Goal: Information Seeking & Learning: Learn about a topic

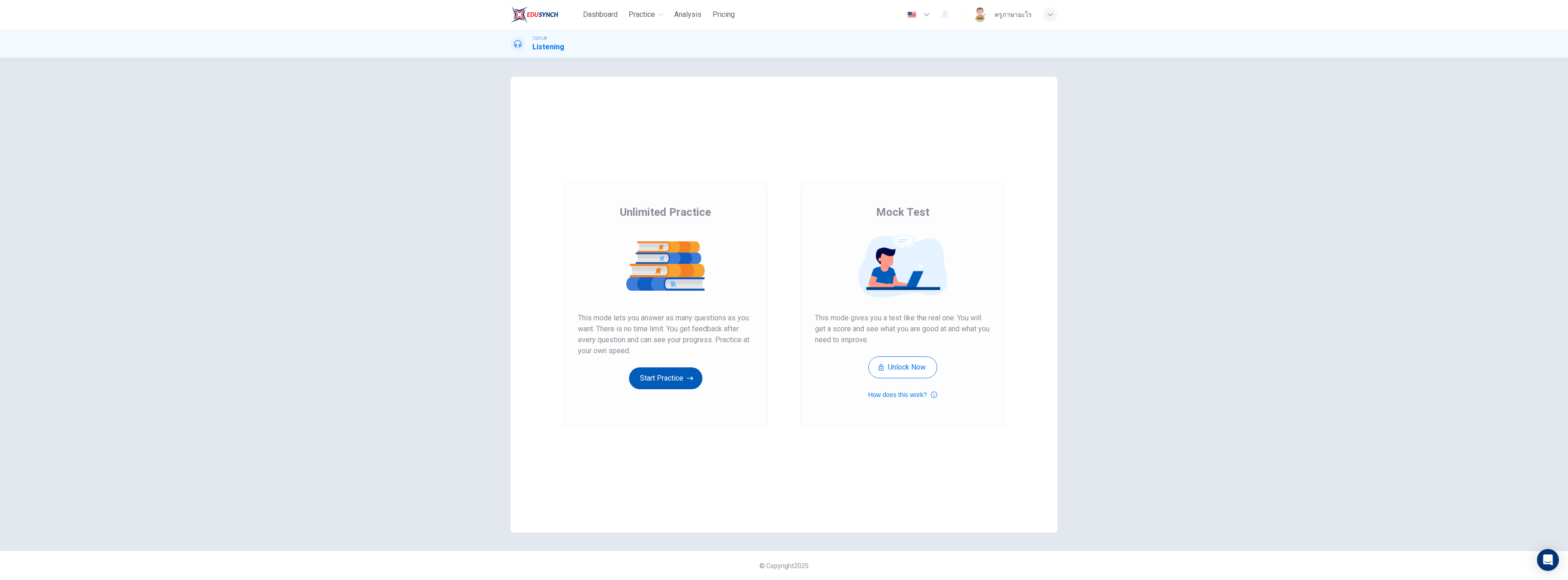
click at [653, 379] on button "Start Practice" at bounding box center [666, 377] width 73 height 22
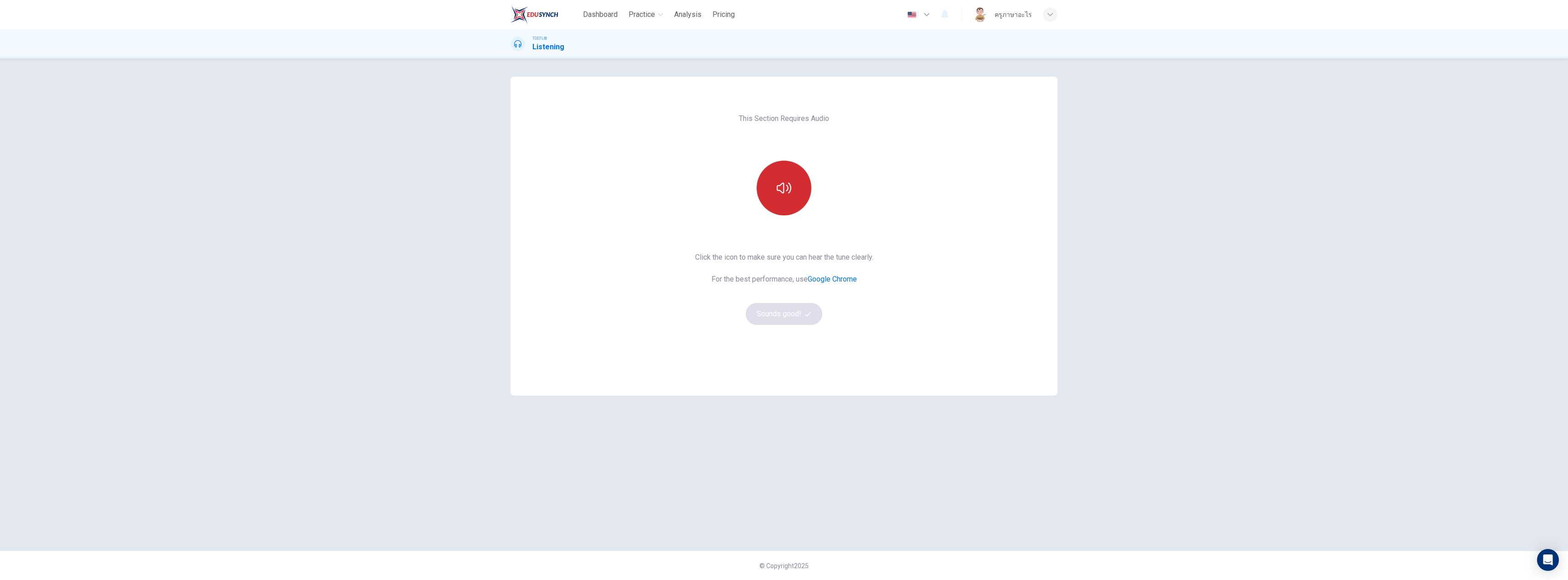
click at [791, 183] on button "button" at bounding box center [784, 188] width 55 height 55
click at [785, 317] on button "Sounds good!" at bounding box center [784, 313] width 76 height 22
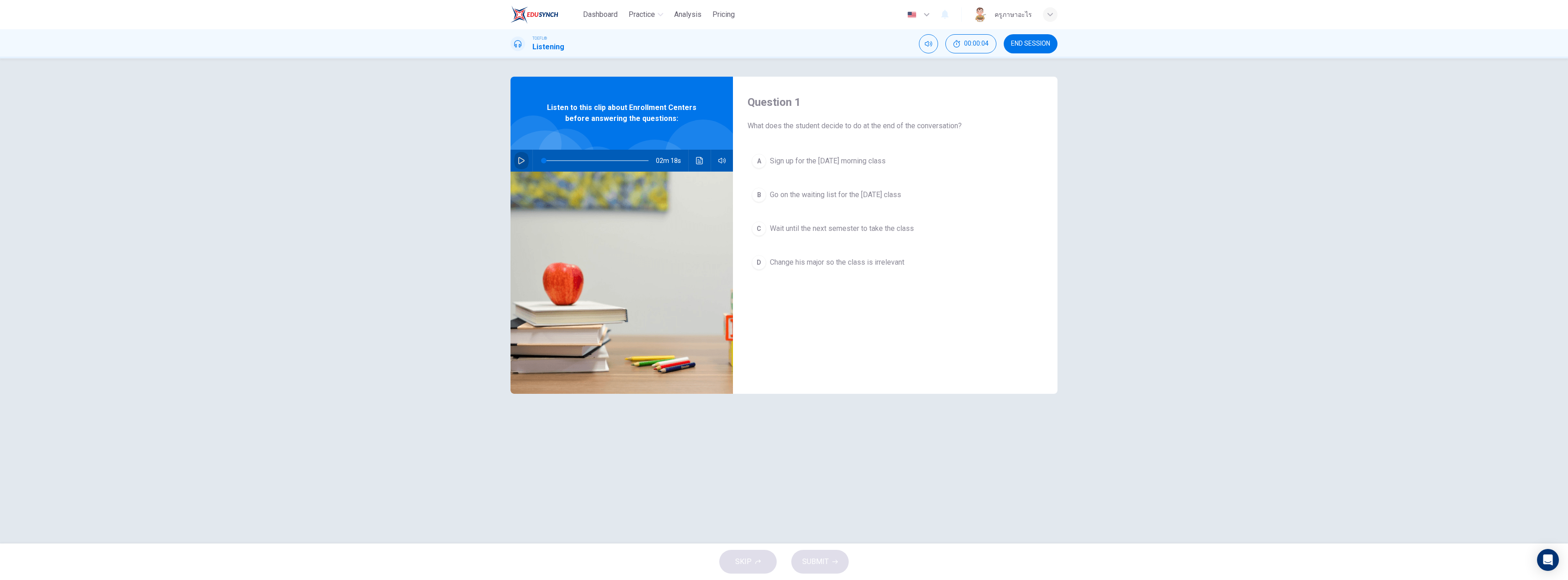
click at [523, 160] on icon "button" at bounding box center [522, 160] width 8 height 8
click at [761, 225] on div "C" at bounding box center [758, 228] width 15 height 15
click at [825, 553] on button "SUBMIT" at bounding box center [820, 561] width 57 height 24
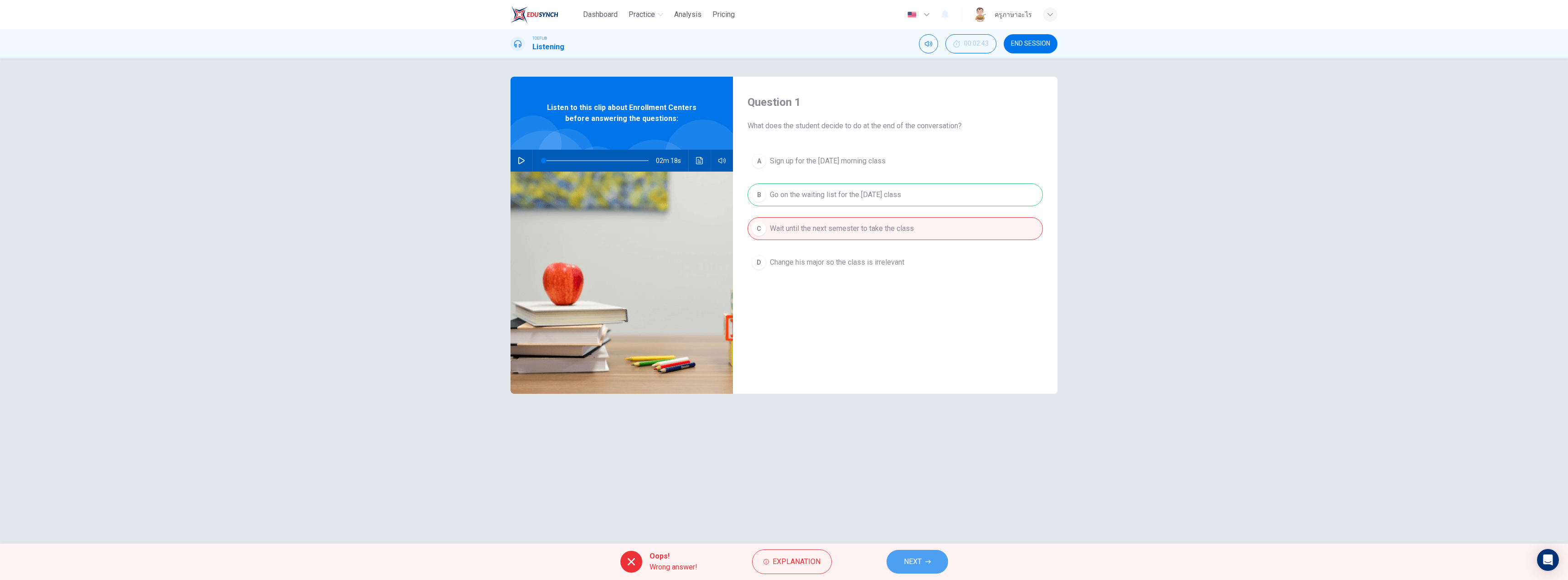
click at [904, 565] on span "NEXT" at bounding box center [912, 561] width 18 height 13
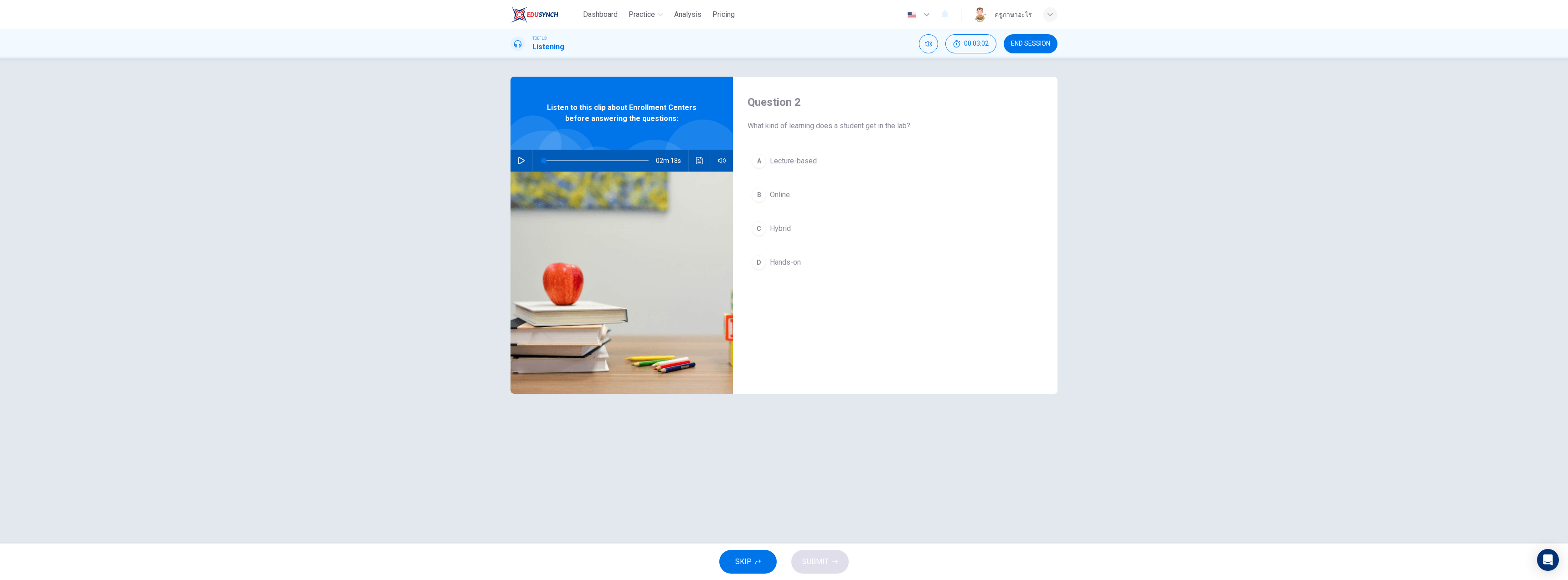
click at [763, 267] on div "D" at bounding box center [758, 262] width 15 height 15
click at [825, 554] on button "SUBMIT" at bounding box center [820, 561] width 57 height 24
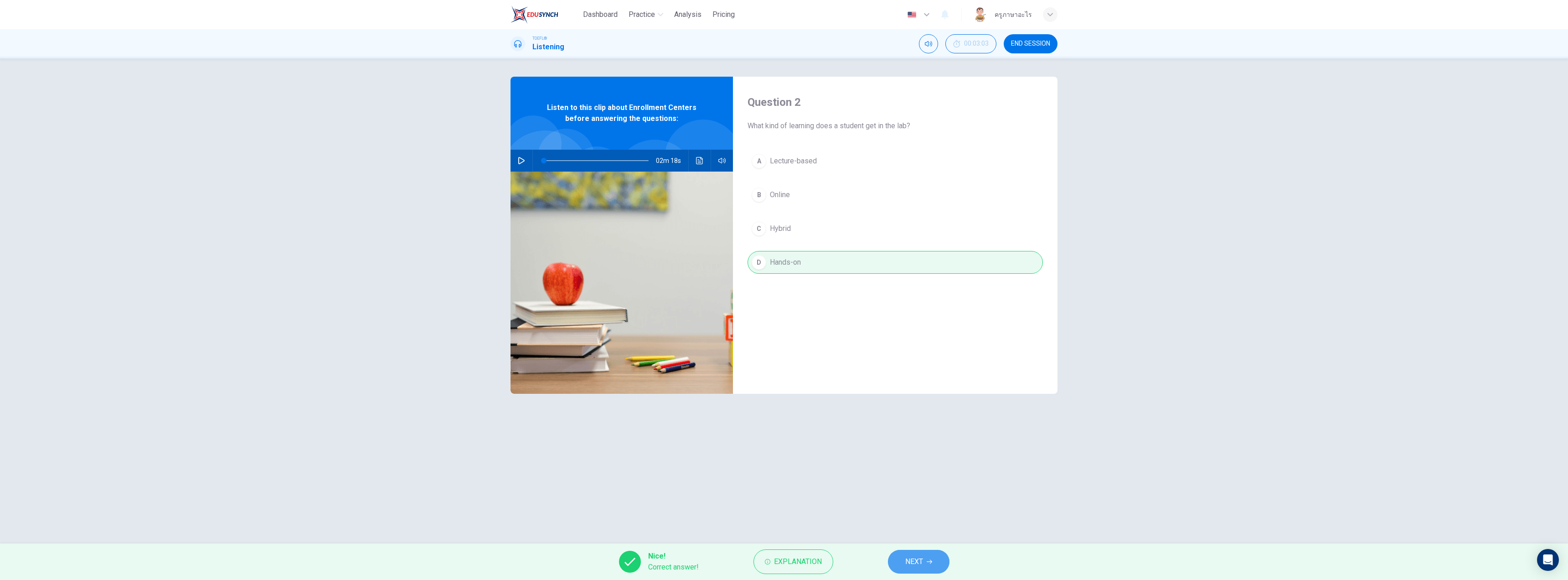
click at [922, 566] on span "NEXT" at bounding box center [913, 561] width 18 height 13
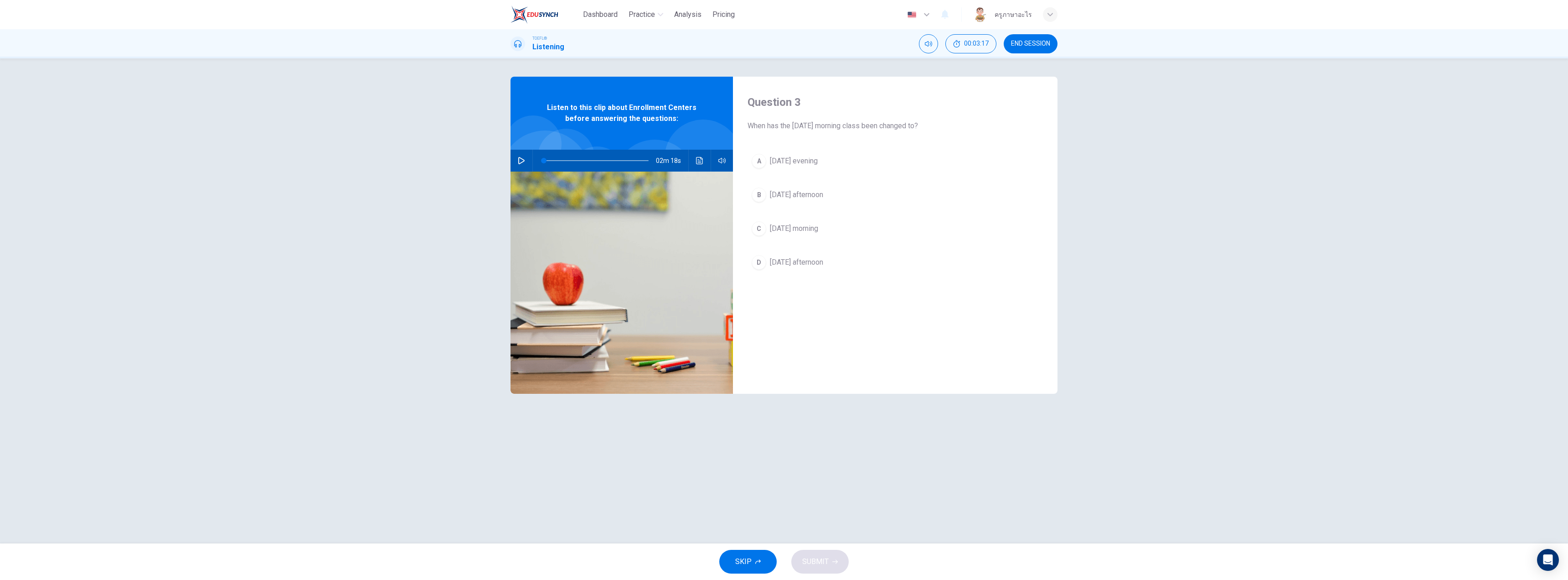
click at [759, 229] on div "C" at bounding box center [758, 228] width 15 height 15
click at [831, 559] on button "SUBMIT" at bounding box center [820, 561] width 57 height 24
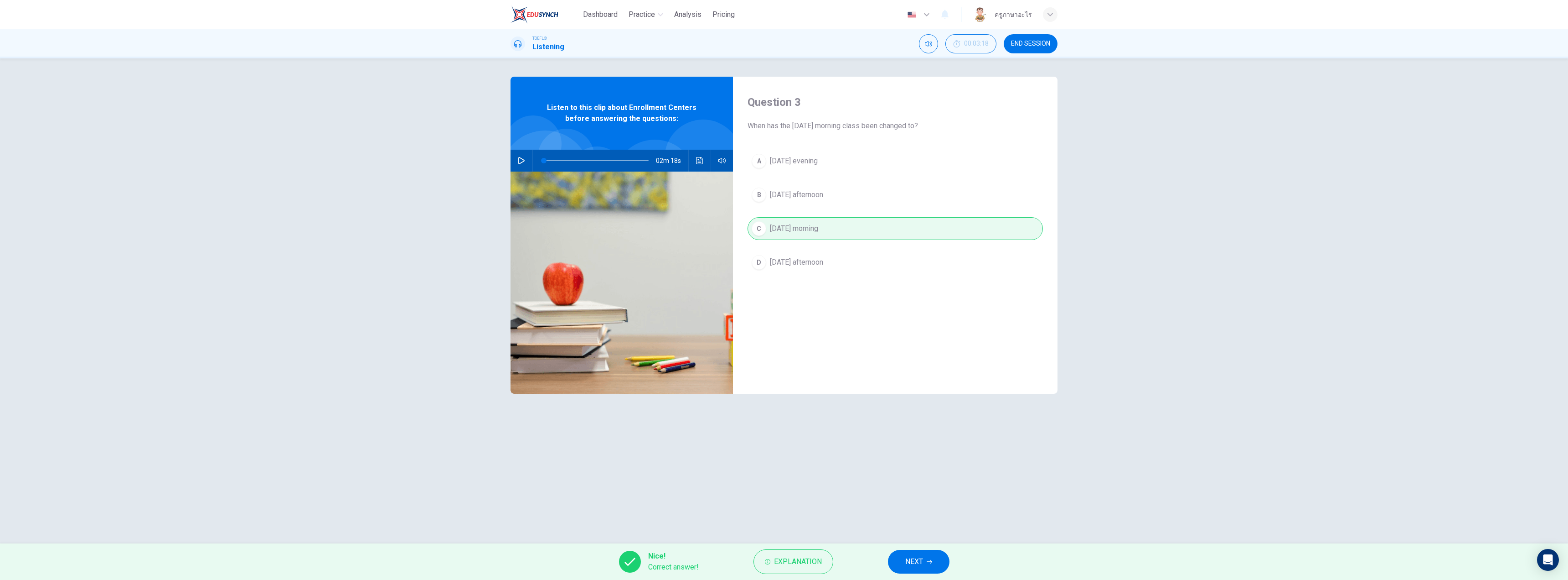
click at [917, 562] on span "NEXT" at bounding box center [913, 561] width 18 height 13
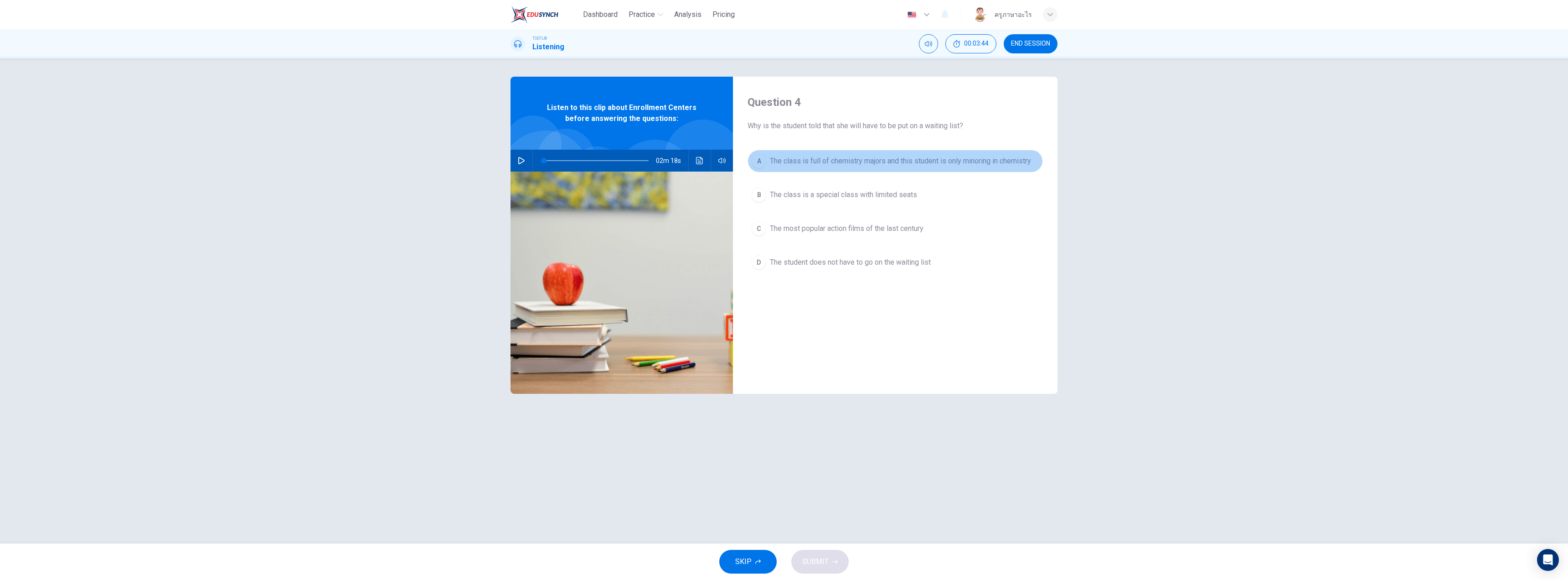
click at [786, 164] on span "The class is full of chemistry majors and this student is only minoring in chem…" at bounding box center [900, 161] width 261 height 11
click at [833, 556] on button "SUBMIT" at bounding box center [820, 561] width 57 height 24
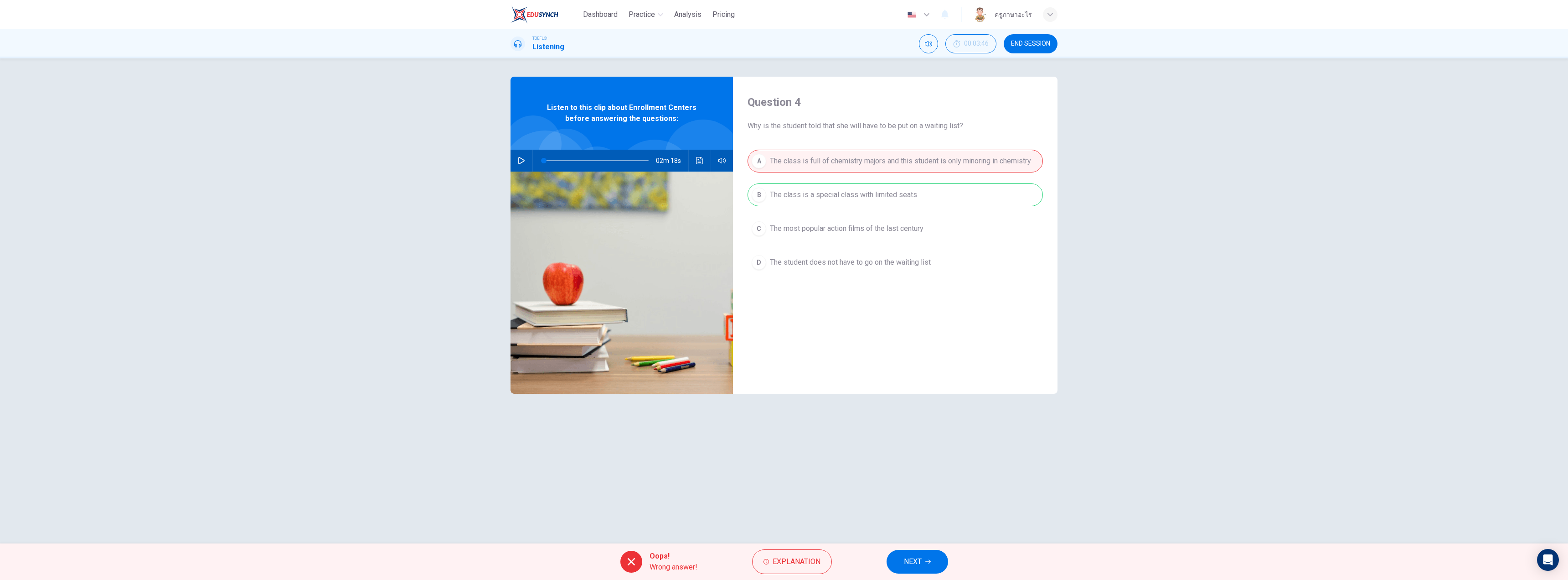
click at [932, 559] on button "NEXT" at bounding box center [917, 561] width 62 height 24
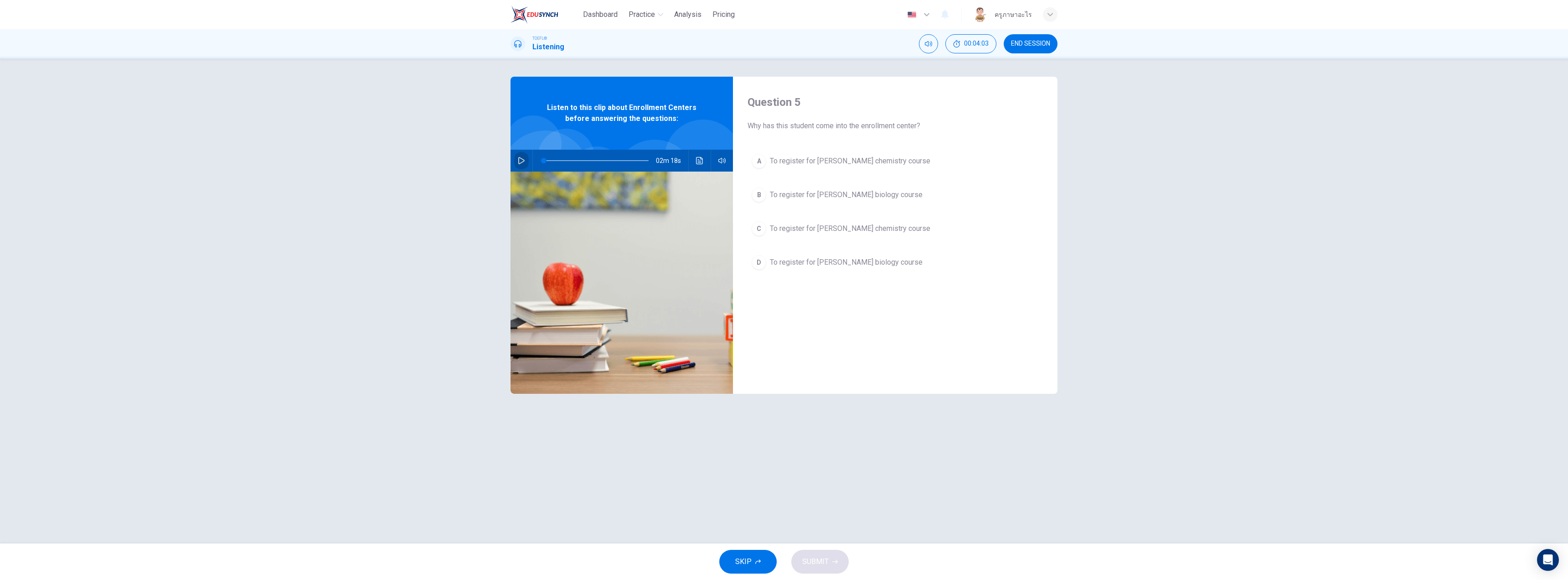
click at [518, 157] on icon "button" at bounding box center [522, 160] width 8 height 8
drag, startPoint x: 548, startPoint y: 157, endPoint x: 529, endPoint y: 160, distance: 19.2
click at [529, 160] on div "02m 18s" at bounding box center [621, 160] width 222 height 22
click at [759, 163] on div "A" at bounding box center [758, 160] width 15 height 15
click at [830, 555] on button "SUBMIT" at bounding box center [820, 561] width 57 height 24
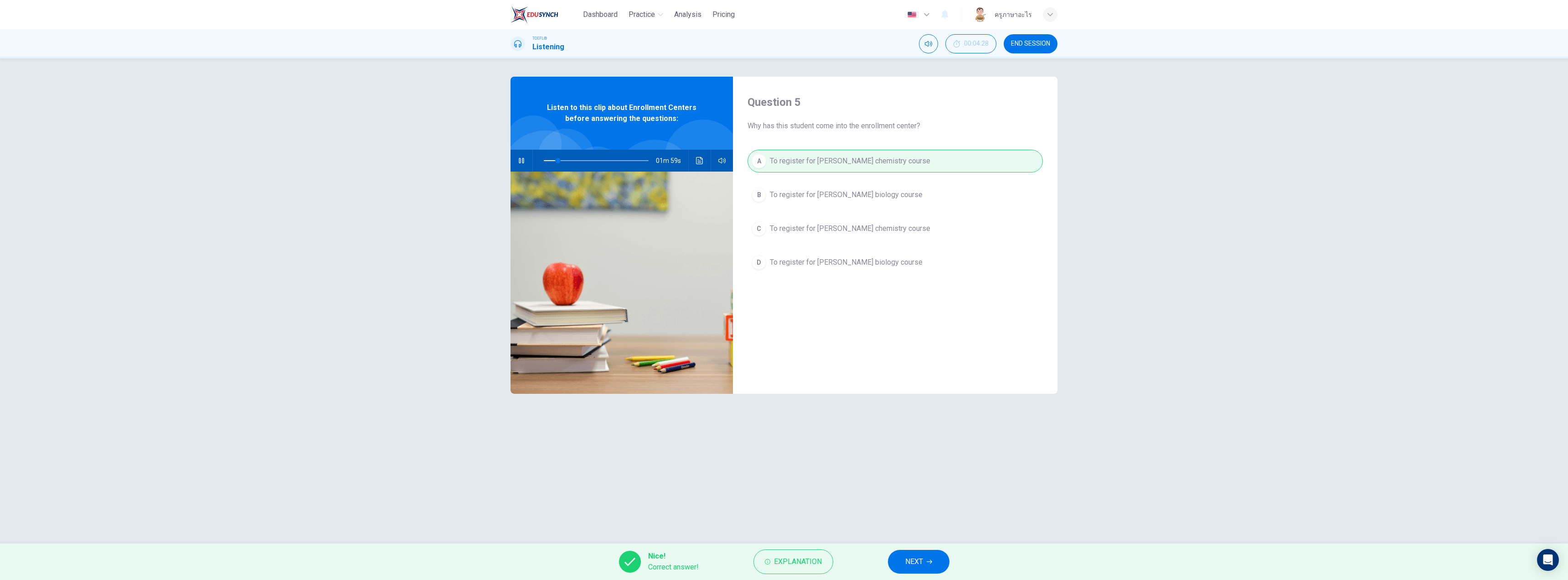
type input "14"
click at [910, 566] on span "NEXT" at bounding box center [913, 561] width 18 height 13
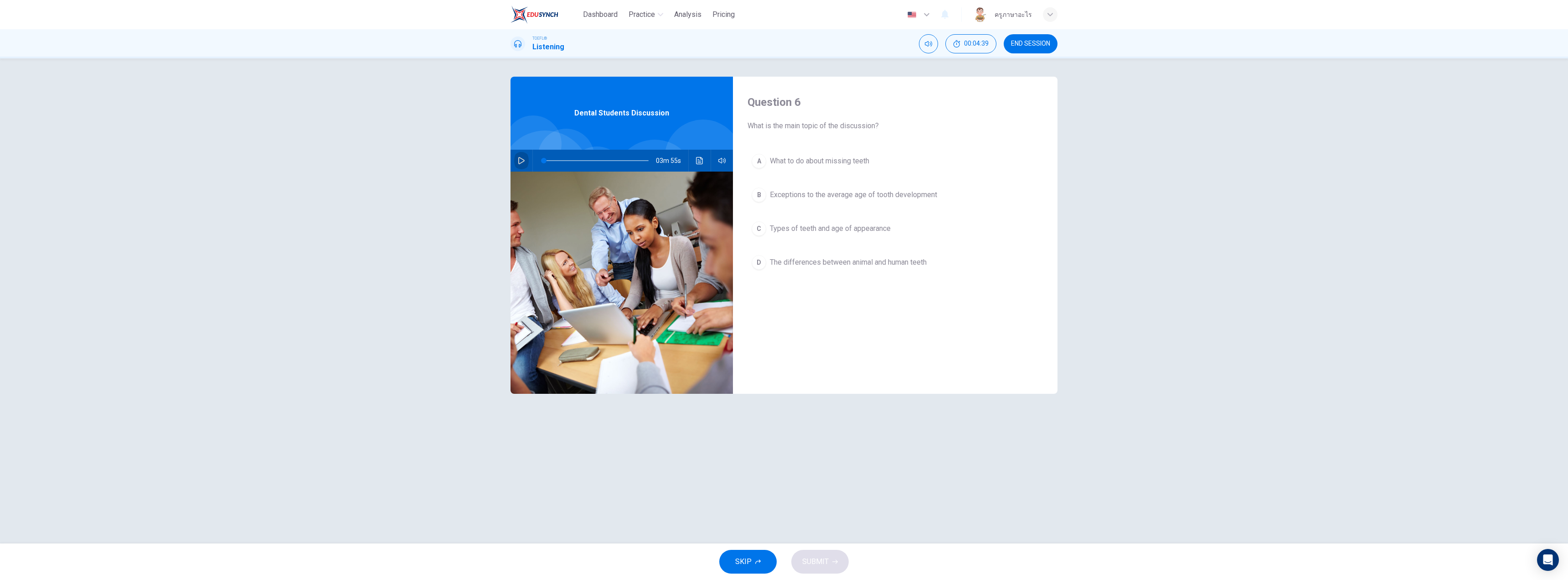
click at [525, 159] on button "button" at bounding box center [521, 160] width 15 height 22
click at [701, 151] on button "Click to see the audio transcription" at bounding box center [700, 160] width 15 height 22
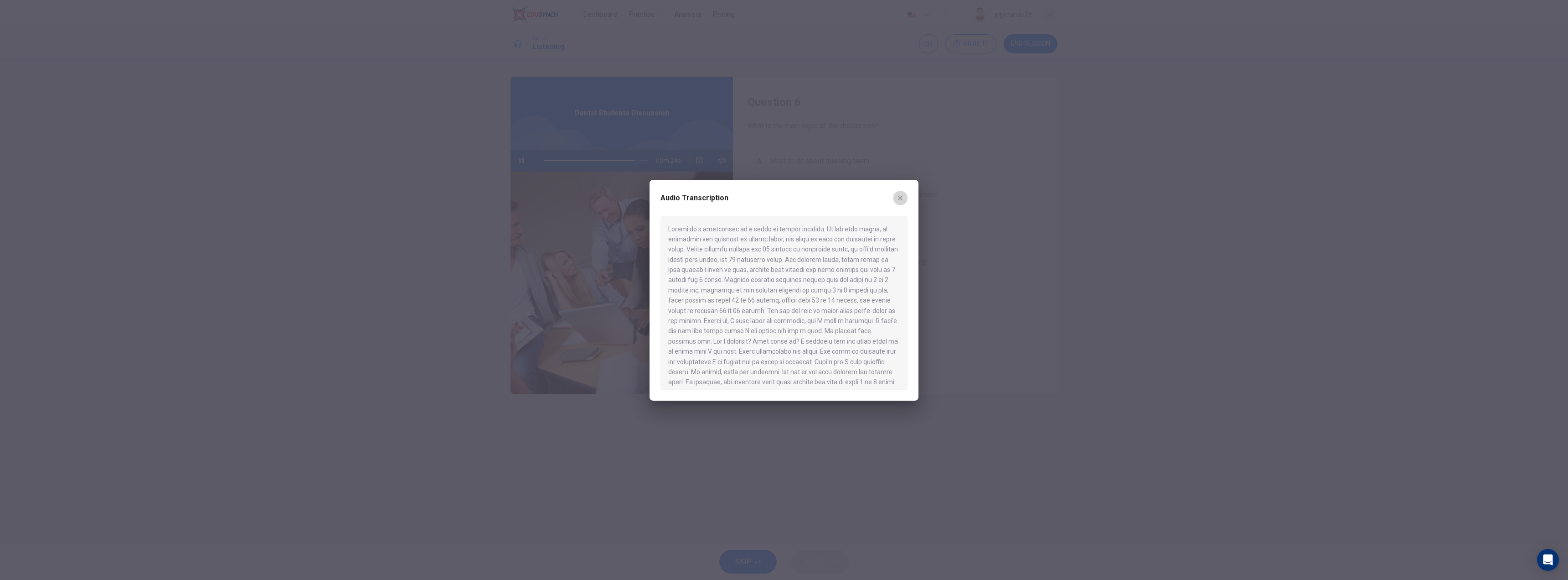
click at [899, 199] on icon "button" at bounding box center [900, 197] width 5 height 5
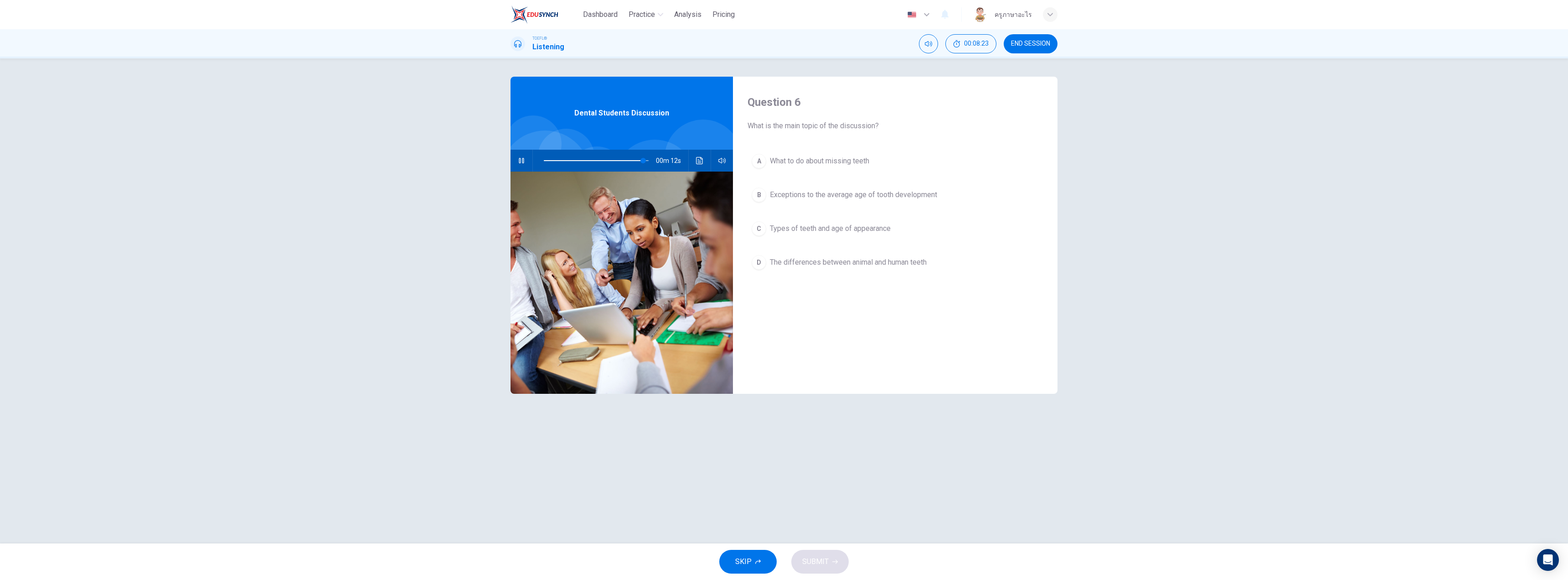
click at [696, 164] on button "Click to see the audio transcription" at bounding box center [700, 160] width 15 height 22
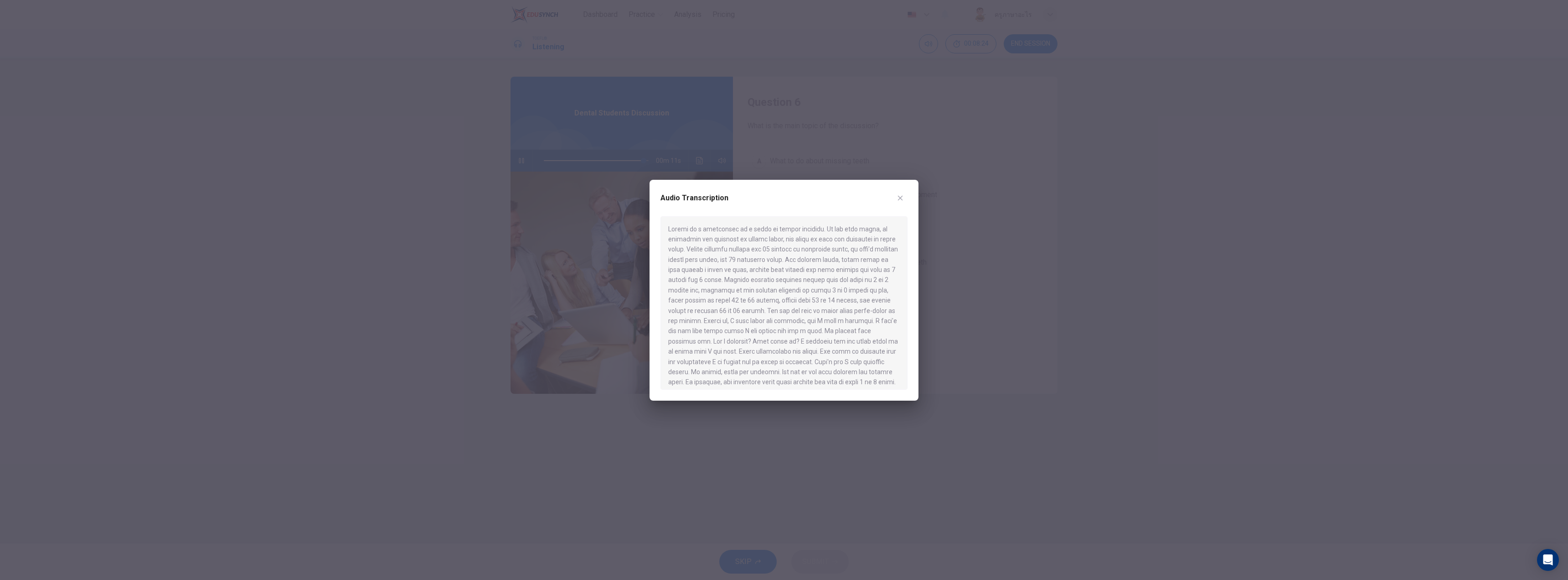
drag, startPoint x: 684, startPoint y: 263, endPoint x: 778, endPoint y: 301, distance: 101.4
click at [778, 301] on div at bounding box center [784, 303] width 247 height 173
type input "0"
click at [900, 196] on icon "button" at bounding box center [900, 198] width 8 height 8
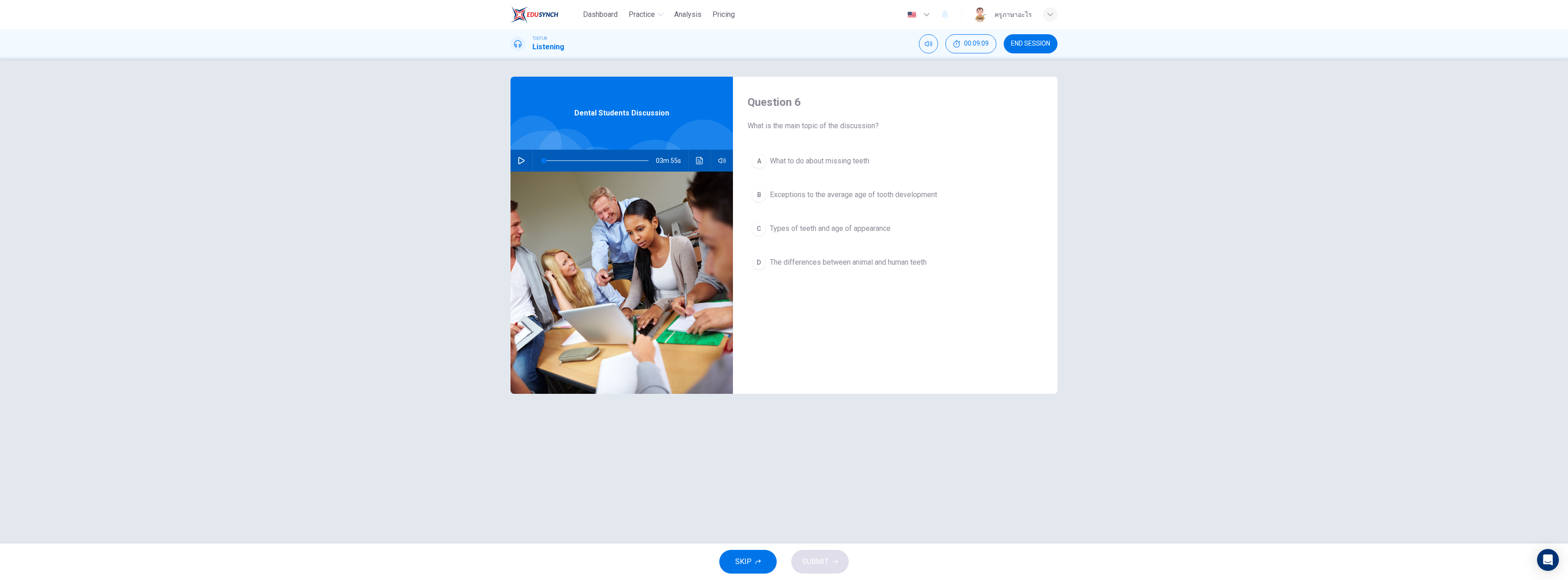
drag, startPoint x: 761, startPoint y: 196, endPoint x: 764, endPoint y: 216, distance: 20.2
click at [761, 196] on div "B" at bounding box center [758, 194] width 15 height 15
click at [835, 565] on button "SUBMIT" at bounding box center [820, 561] width 57 height 24
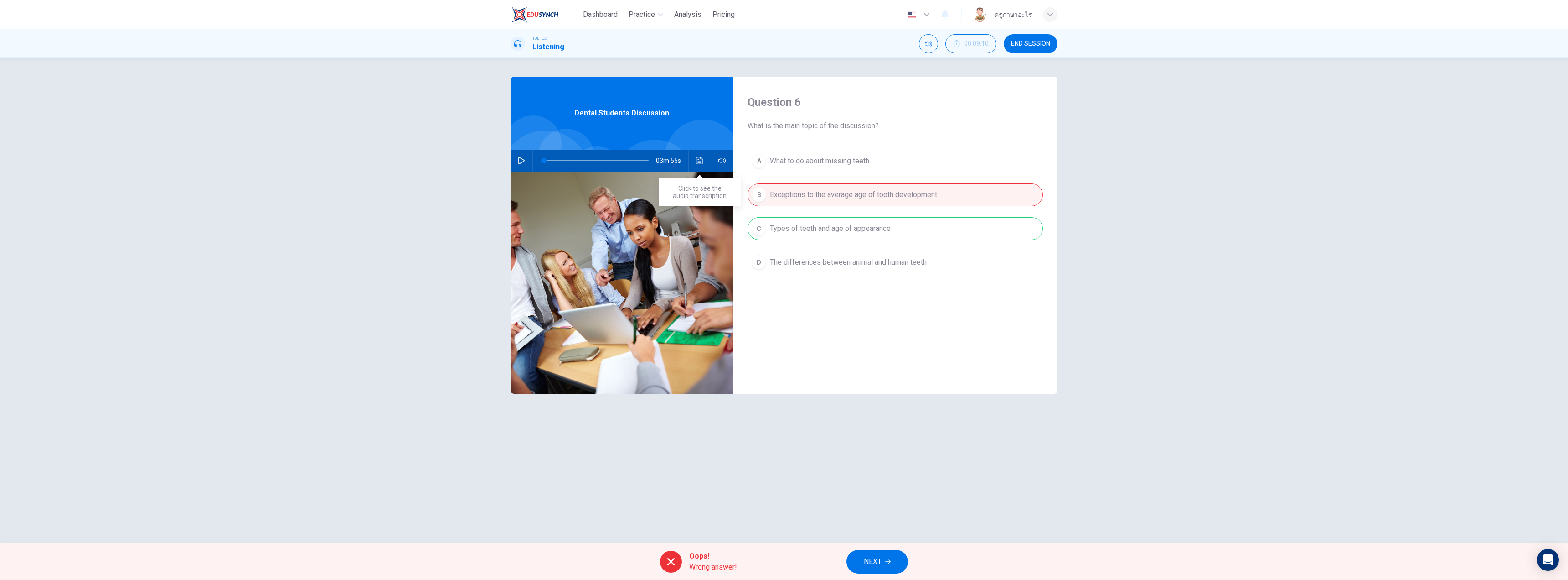
click at [693, 166] on button "Click to see the audio transcription" at bounding box center [700, 160] width 15 height 22
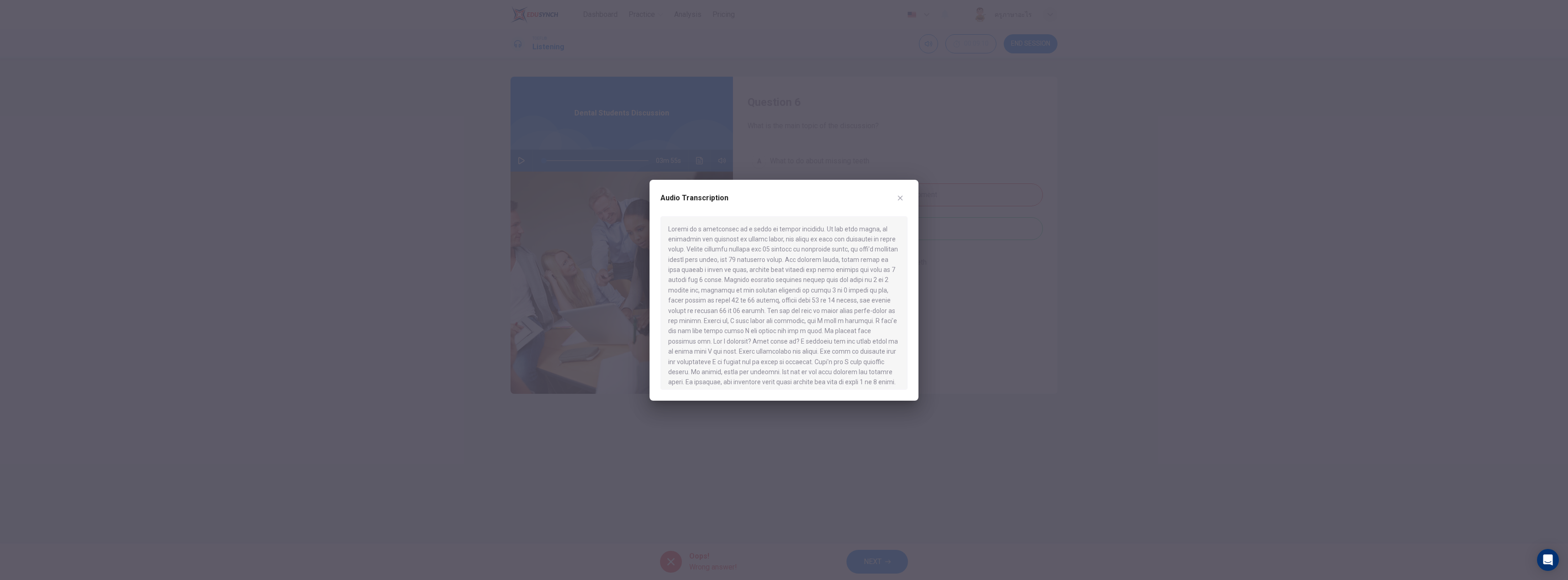
click at [969, 274] on div at bounding box center [784, 290] width 1568 height 580
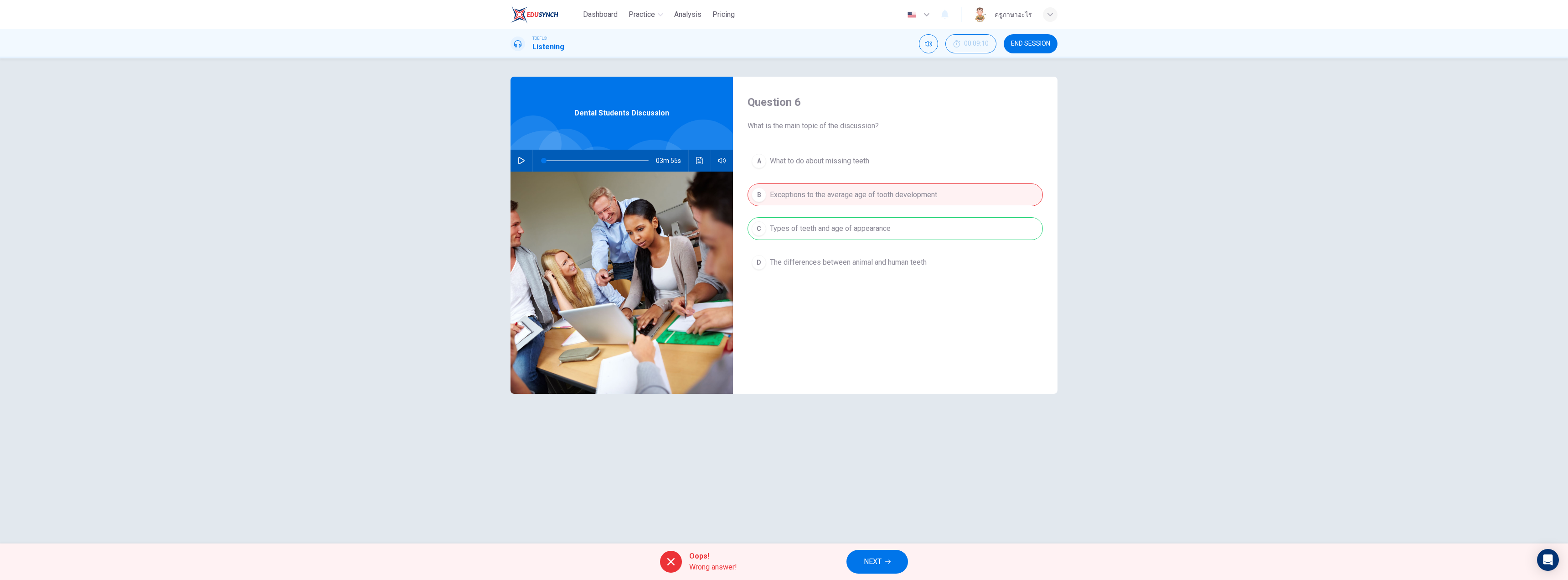
click at [871, 560] on span "NEXT" at bounding box center [872, 561] width 18 height 13
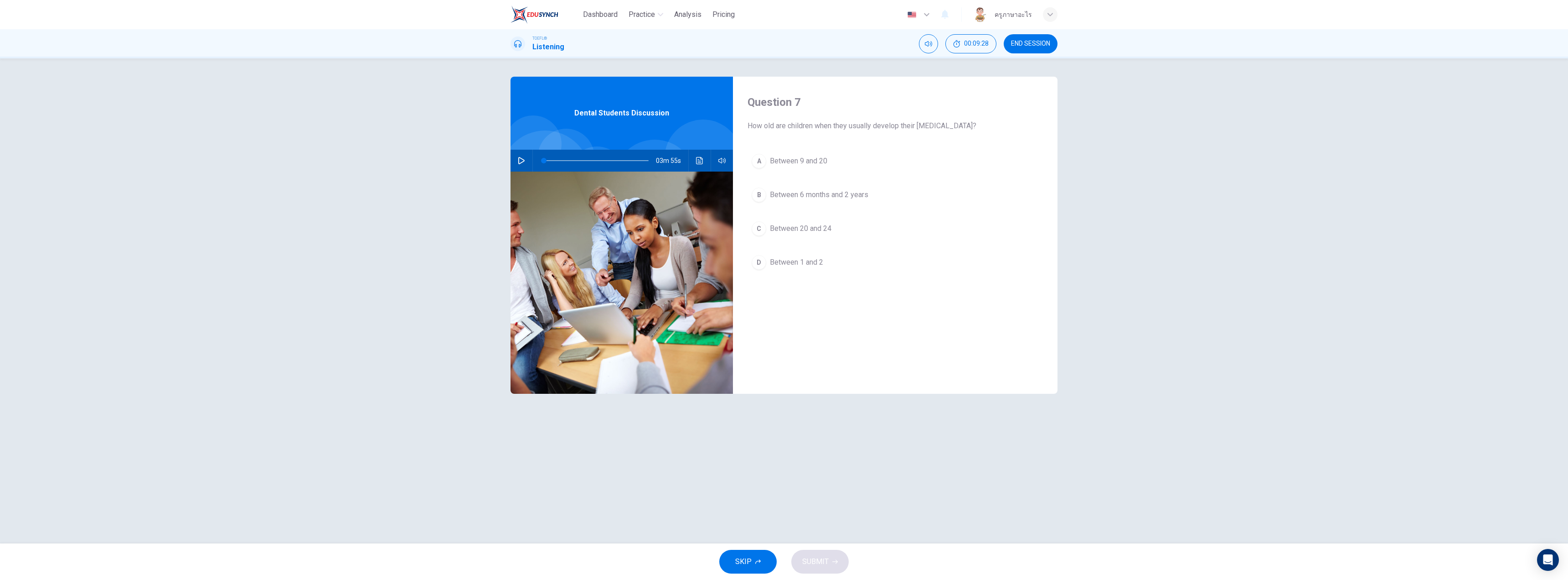
drag, startPoint x: 758, startPoint y: 166, endPoint x: 768, endPoint y: 183, distance: 19.7
click at [758, 166] on div "A" at bounding box center [758, 160] width 15 height 15
click at [810, 554] on button "SUBMIT" at bounding box center [820, 561] width 57 height 24
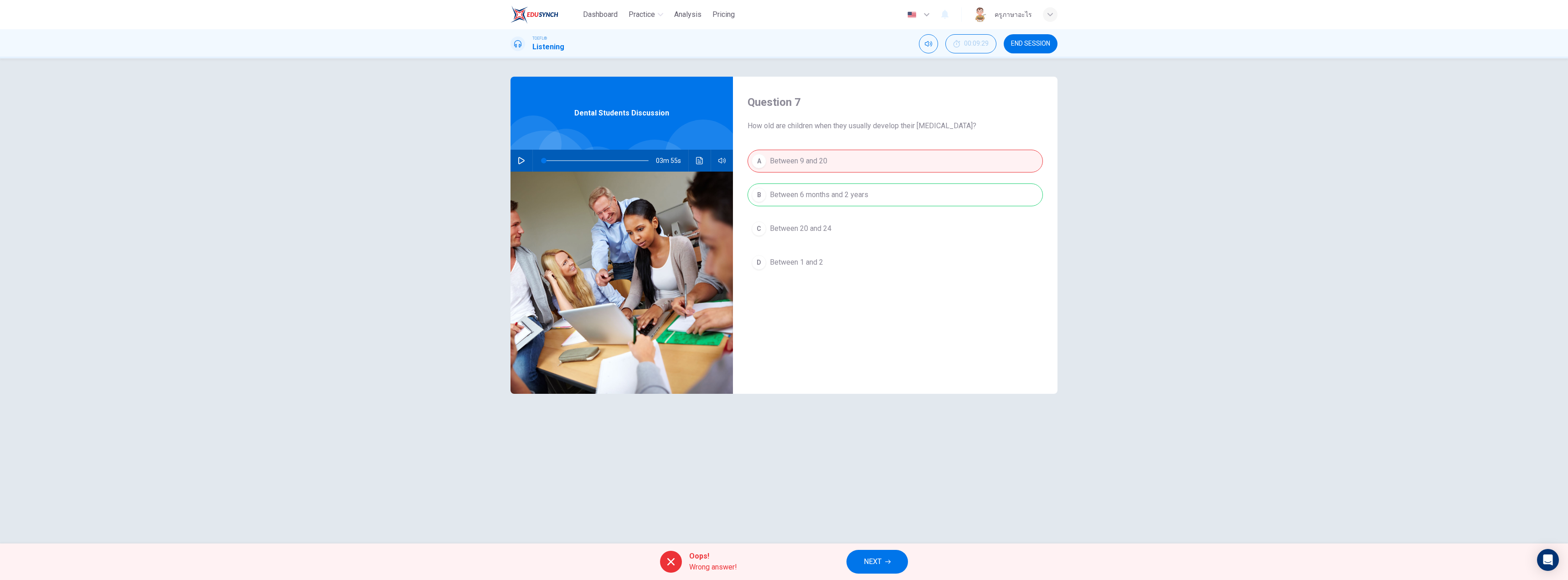
click at [862, 560] on button "NEXT" at bounding box center [877, 561] width 62 height 24
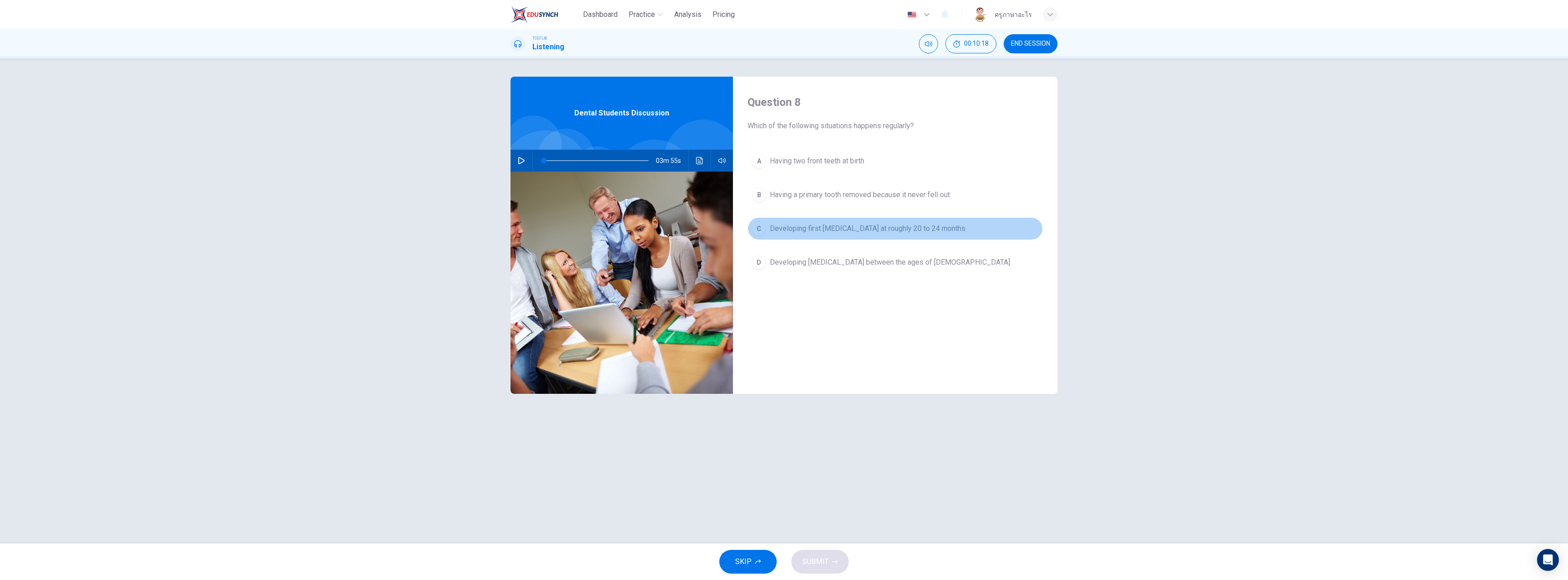
click at [757, 227] on div "C" at bounding box center [758, 228] width 15 height 15
click at [806, 560] on span "SUBMIT" at bounding box center [815, 561] width 27 height 13
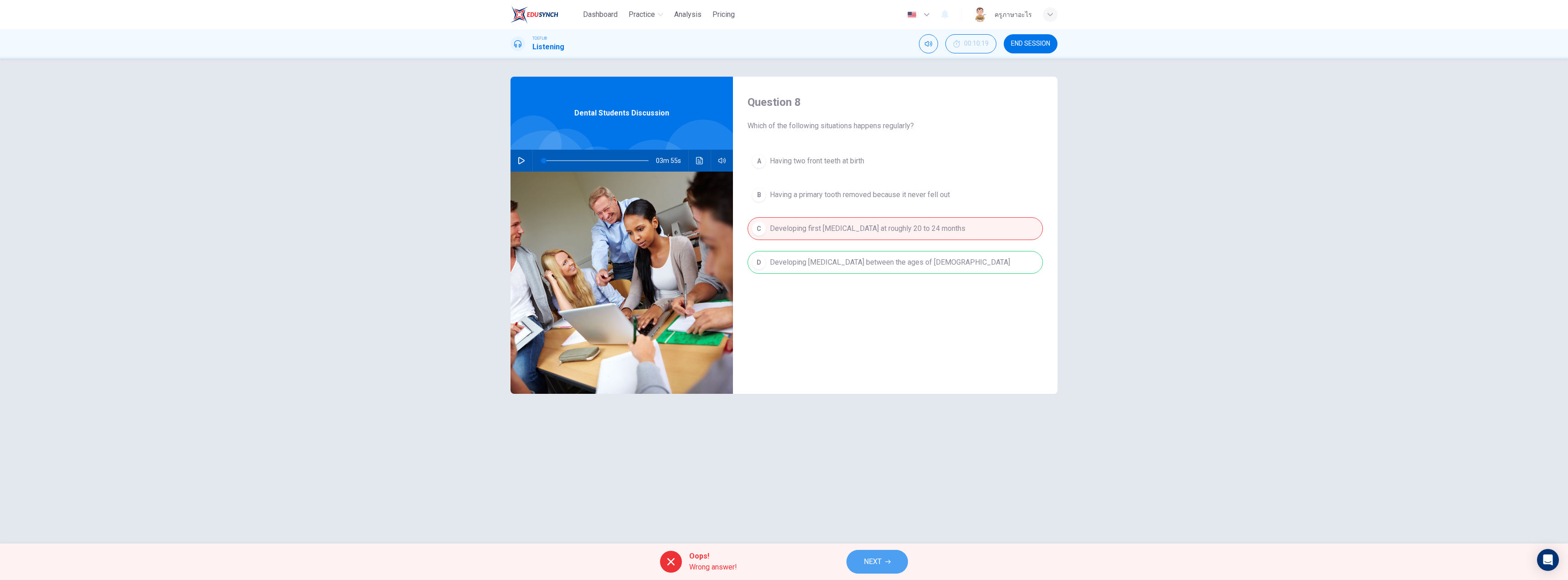
click at [889, 559] on icon "button" at bounding box center [887, 561] width 5 height 4
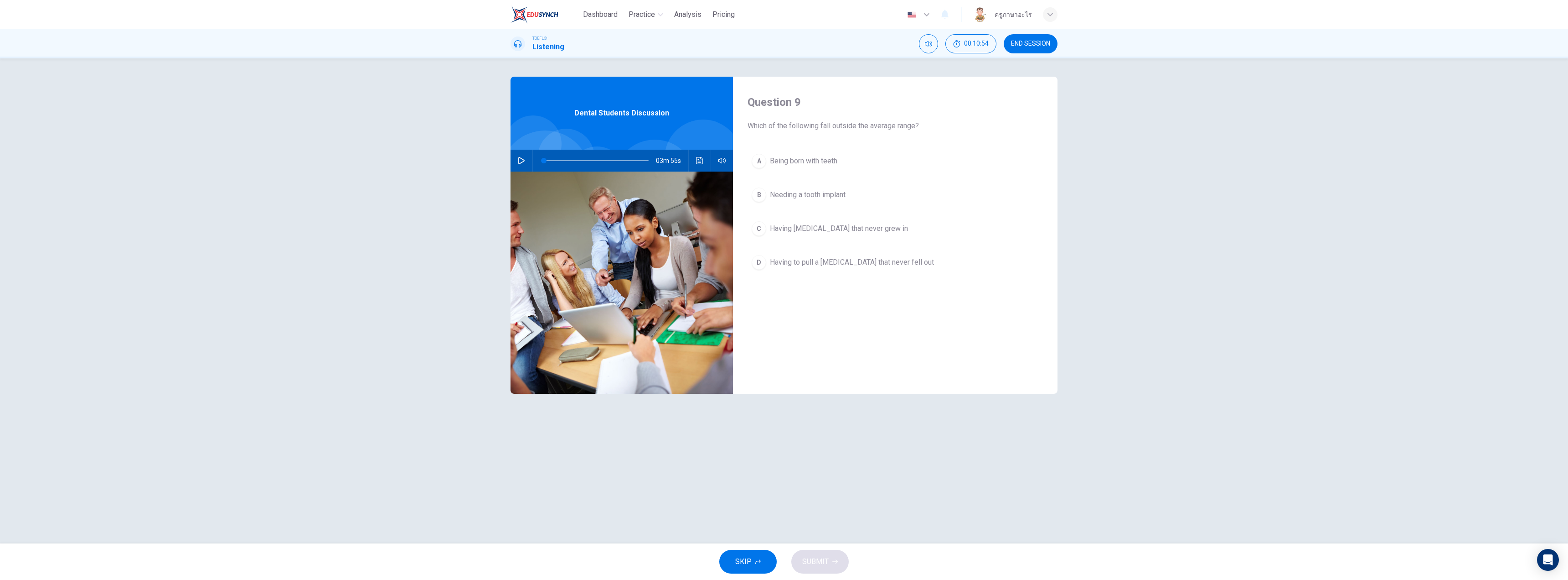
drag, startPoint x: 758, startPoint y: 258, endPoint x: 781, endPoint y: 339, distance: 84.2
click at [758, 258] on div "D" at bounding box center [758, 262] width 15 height 15
click at [759, 268] on div "D" at bounding box center [758, 262] width 15 height 15
click at [758, 232] on div "C" at bounding box center [758, 228] width 15 height 15
click at [758, 190] on div "B" at bounding box center [758, 194] width 15 height 15
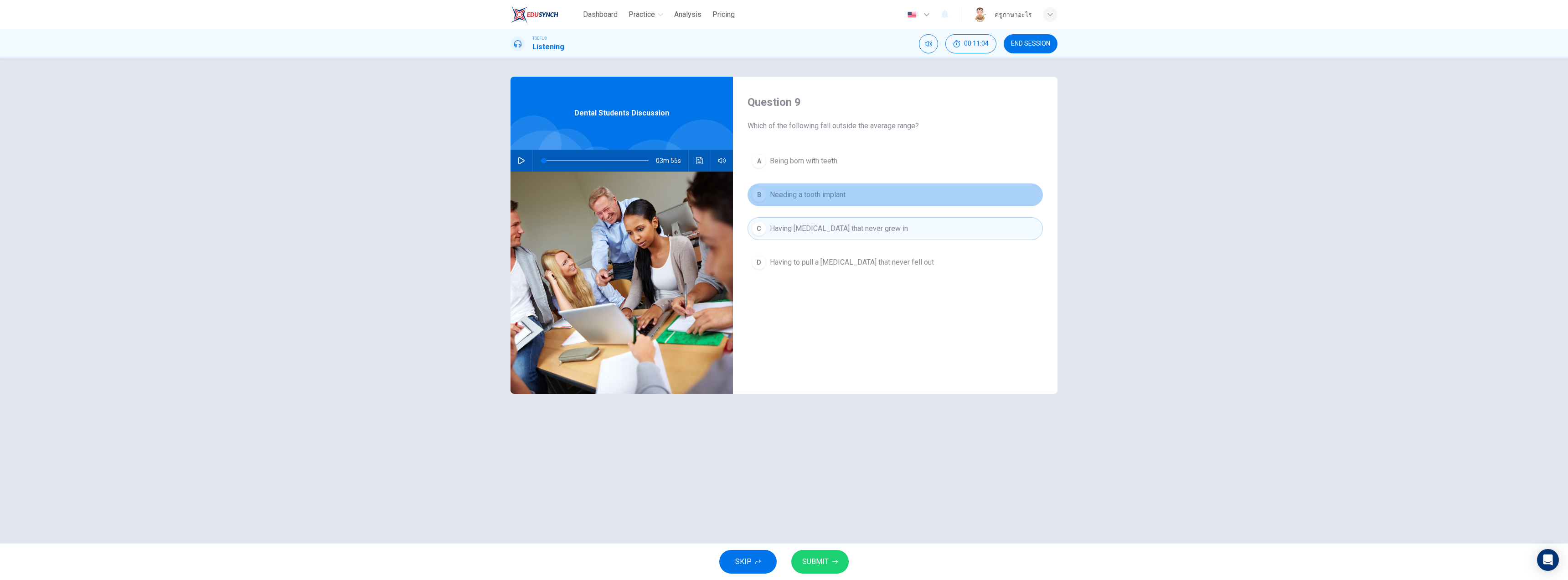
click at [761, 194] on div "B" at bounding box center [758, 194] width 15 height 15
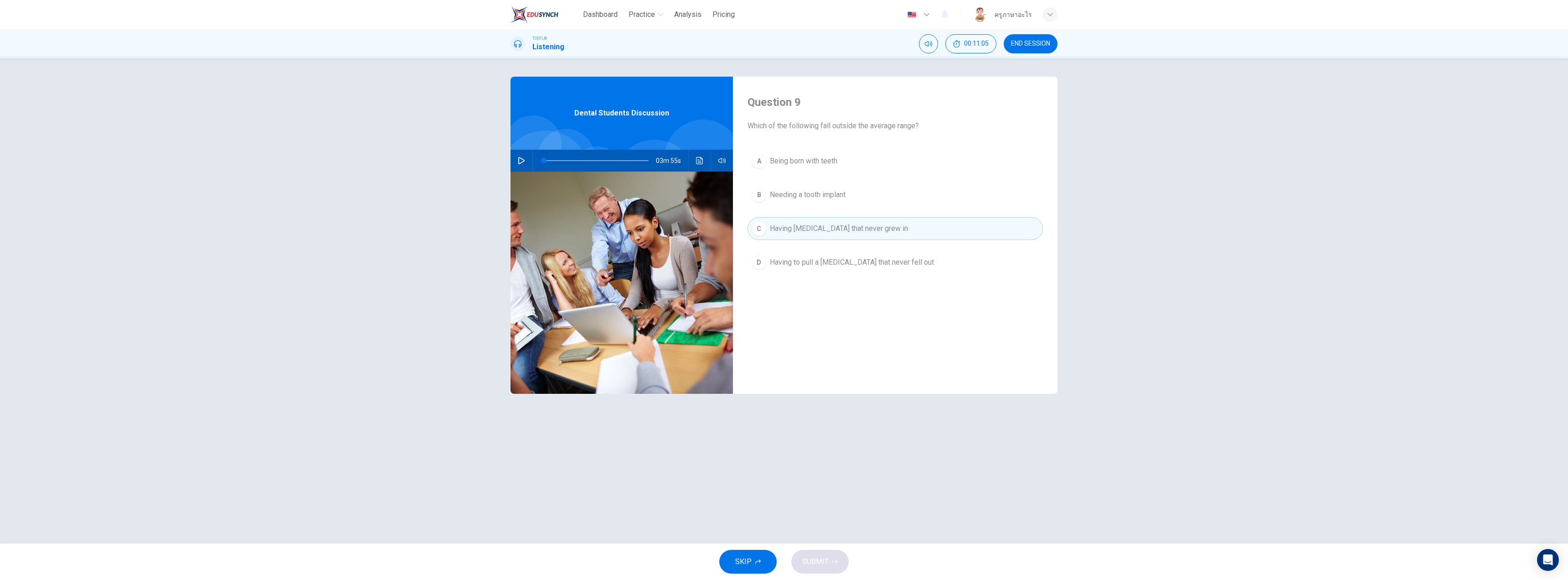
click at [761, 235] on div "C" at bounding box center [758, 228] width 15 height 15
click at [757, 230] on div "C" at bounding box center [758, 228] width 15 height 15
click at [757, 192] on div "B" at bounding box center [758, 194] width 15 height 15
click at [760, 157] on div "A" at bounding box center [758, 160] width 15 height 15
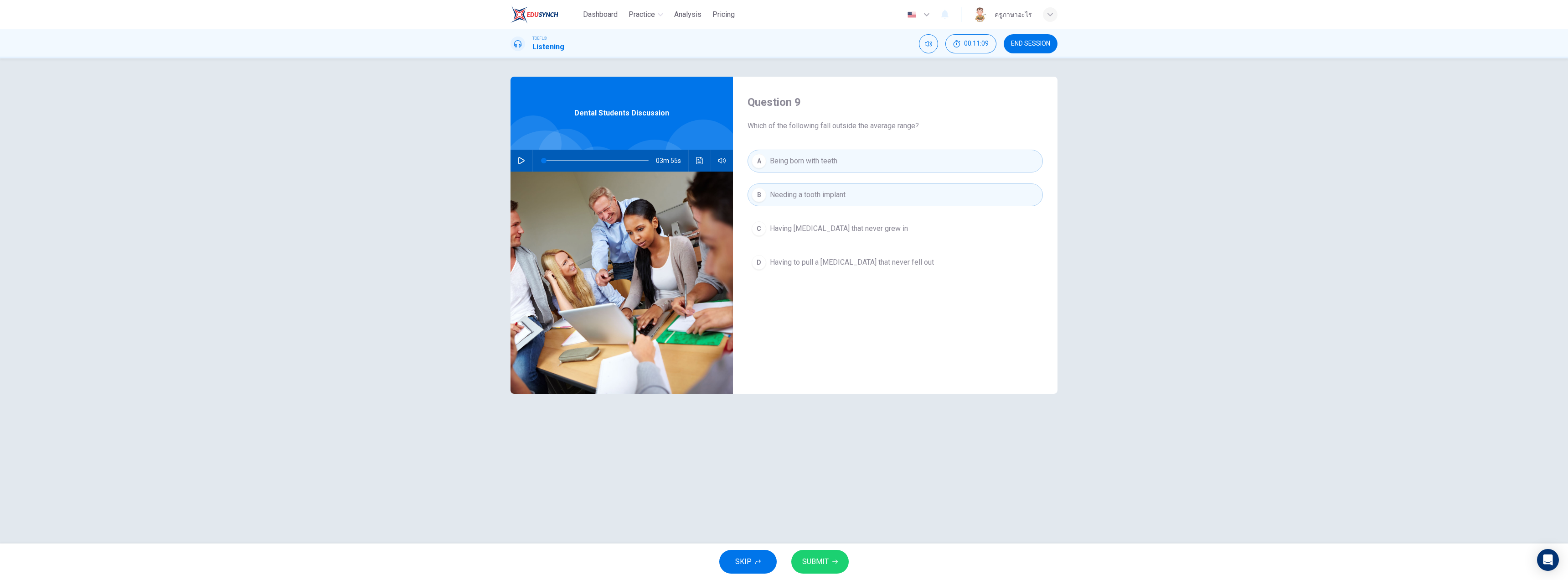
click at [759, 196] on div "B" at bounding box center [758, 194] width 15 height 15
click at [759, 156] on div "A" at bounding box center [758, 160] width 15 height 15
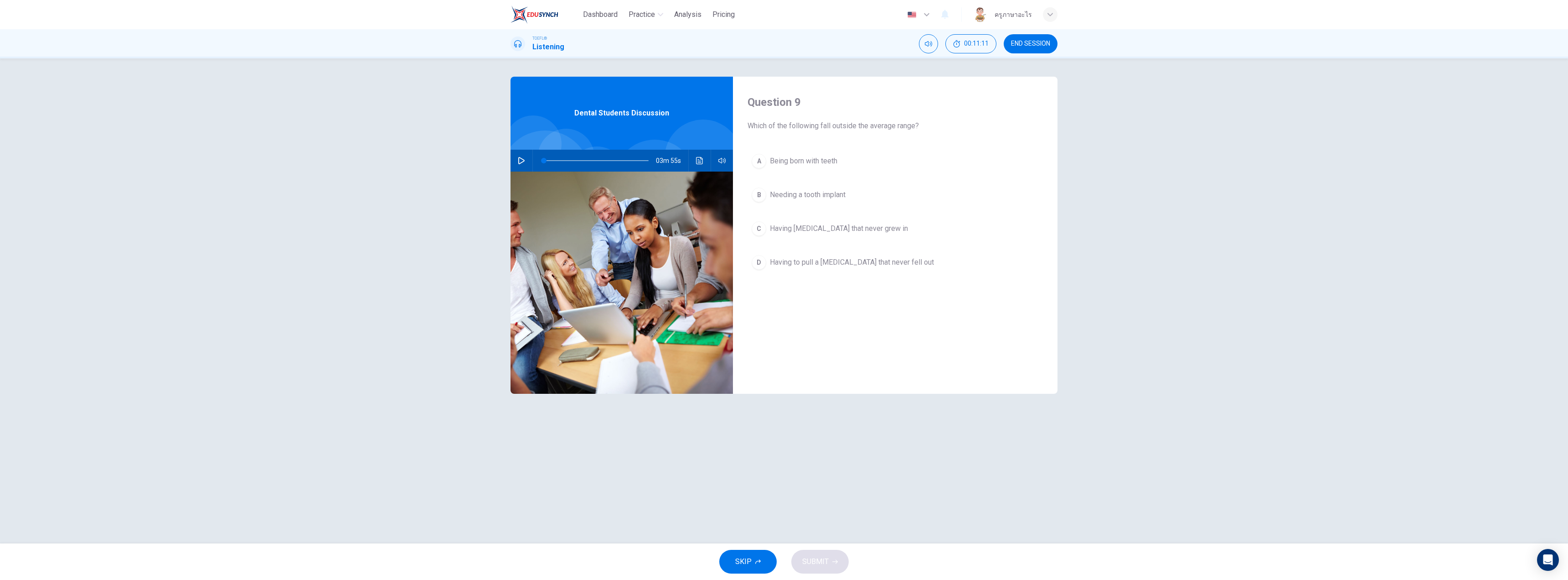
click at [765, 204] on button "B Needing a tooth implant" at bounding box center [895, 195] width 296 height 23
click at [771, 232] on span "Having [MEDICAL_DATA] that never grew in" at bounding box center [839, 228] width 138 height 11
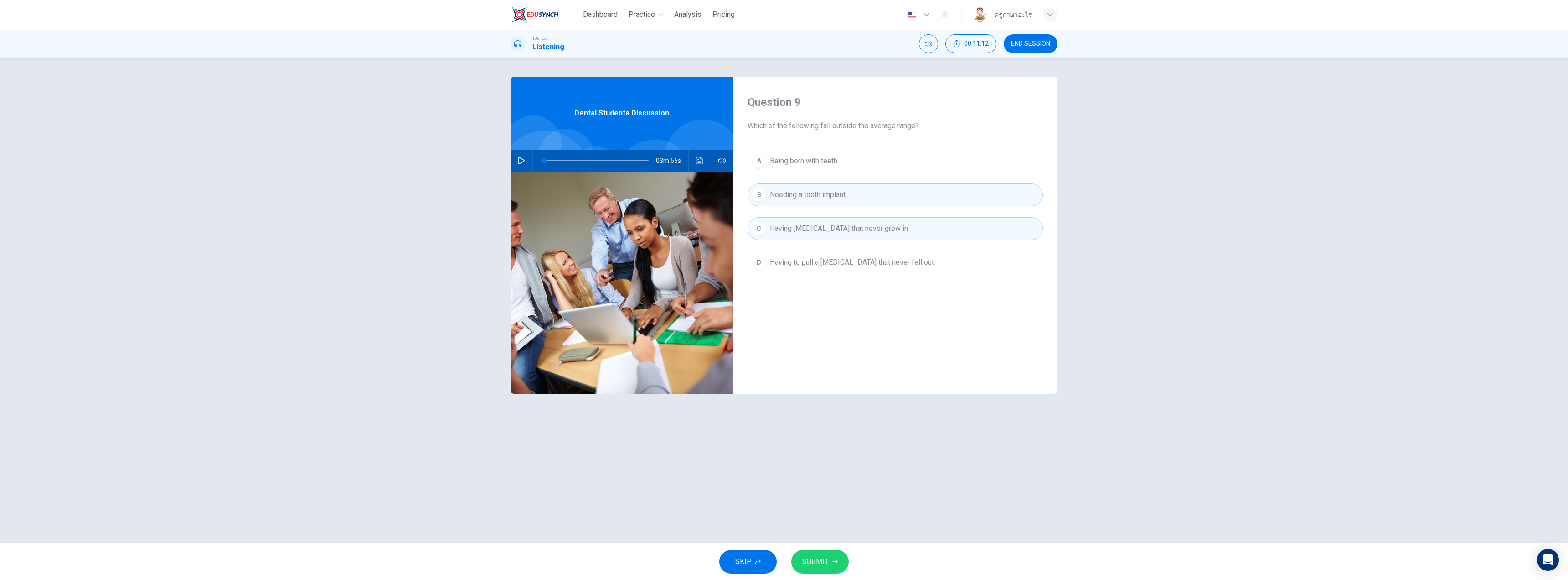
drag, startPoint x: 758, startPoint y: 229, endPoint x: 762, endPoint y: 218, distance: 11.7
click at [758, 229] on div "C" at bounding box center [758, 228] width 15 height 15
drag, startPoint x: 760, startPoint y: 195, endPoint x: 771, endPoint y: 262, distance: 67.9
click at [760, 196] on div "B" at bounding box center [758, 194] width 15 height 15
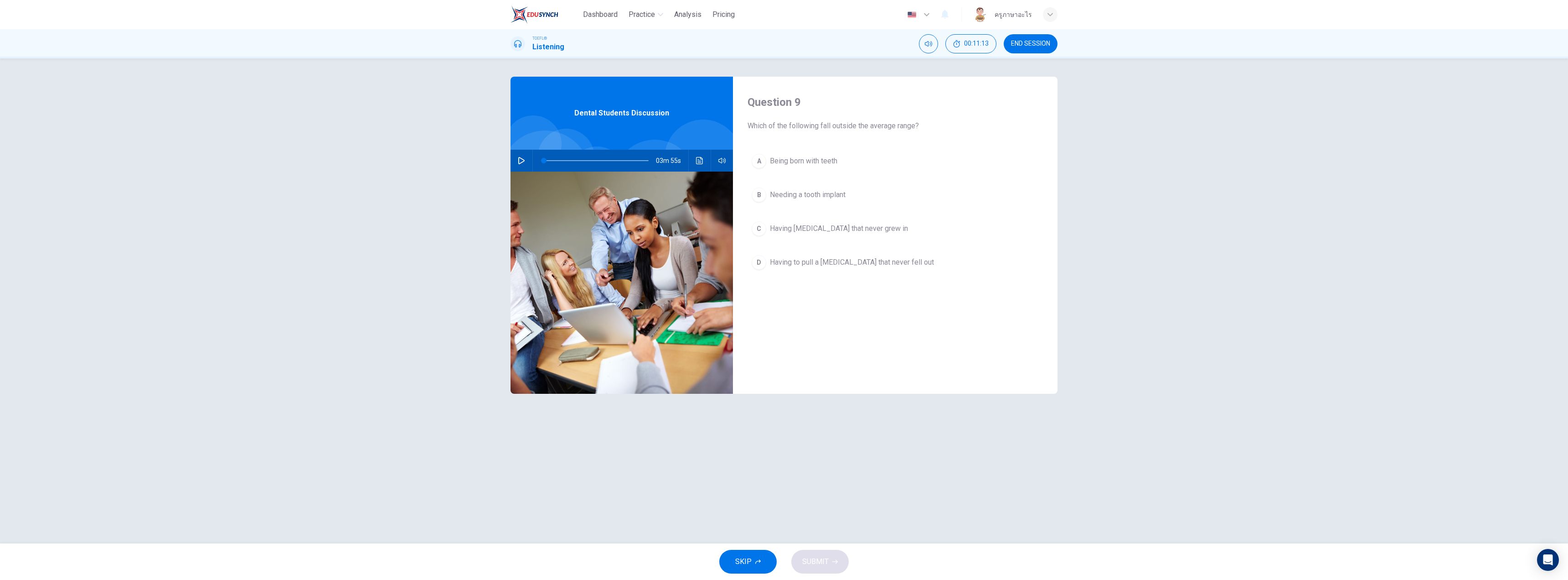
click at [755, 264] on div "D" at bounding box center [758, 262] width 15 height 15
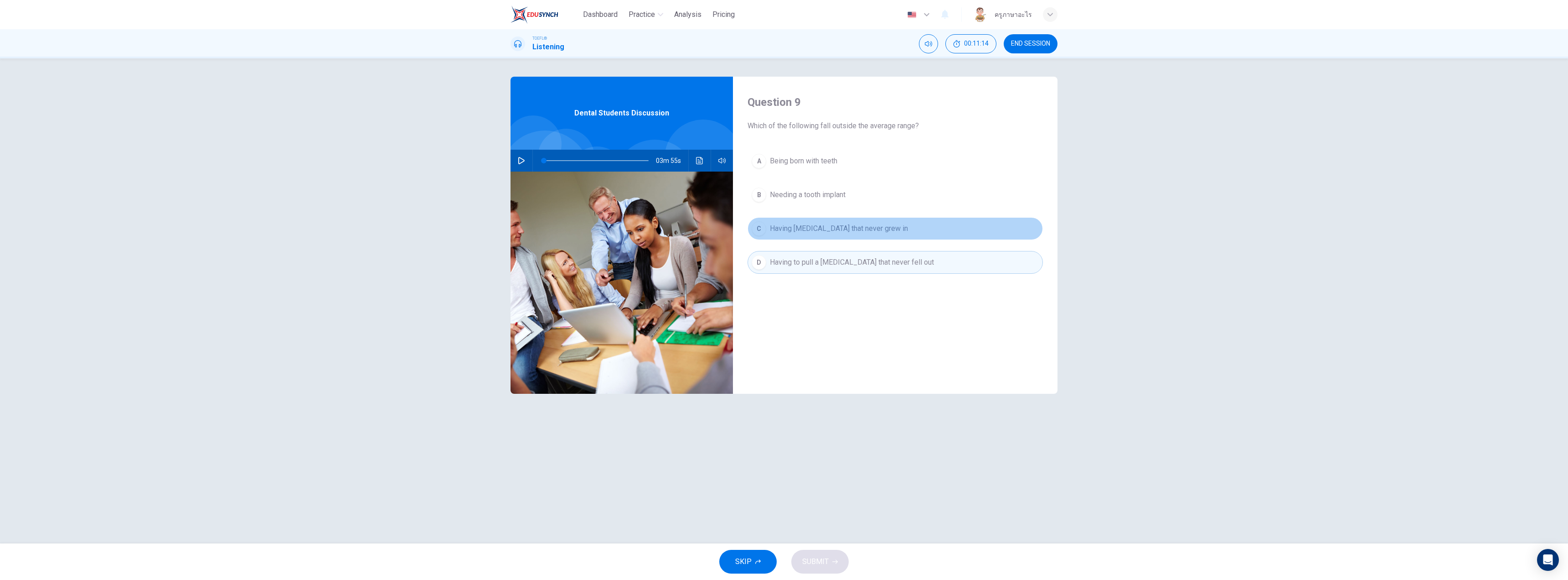
drag, startPoint x: 766, startPoint y: 228, endPoint x: 774, endPoint y: 241, distance: 15.3
click at [765, 228] on button "C Having [MEDICAL_DATA] that never grew in" at bounding box center [895, 228] width 296 height 23
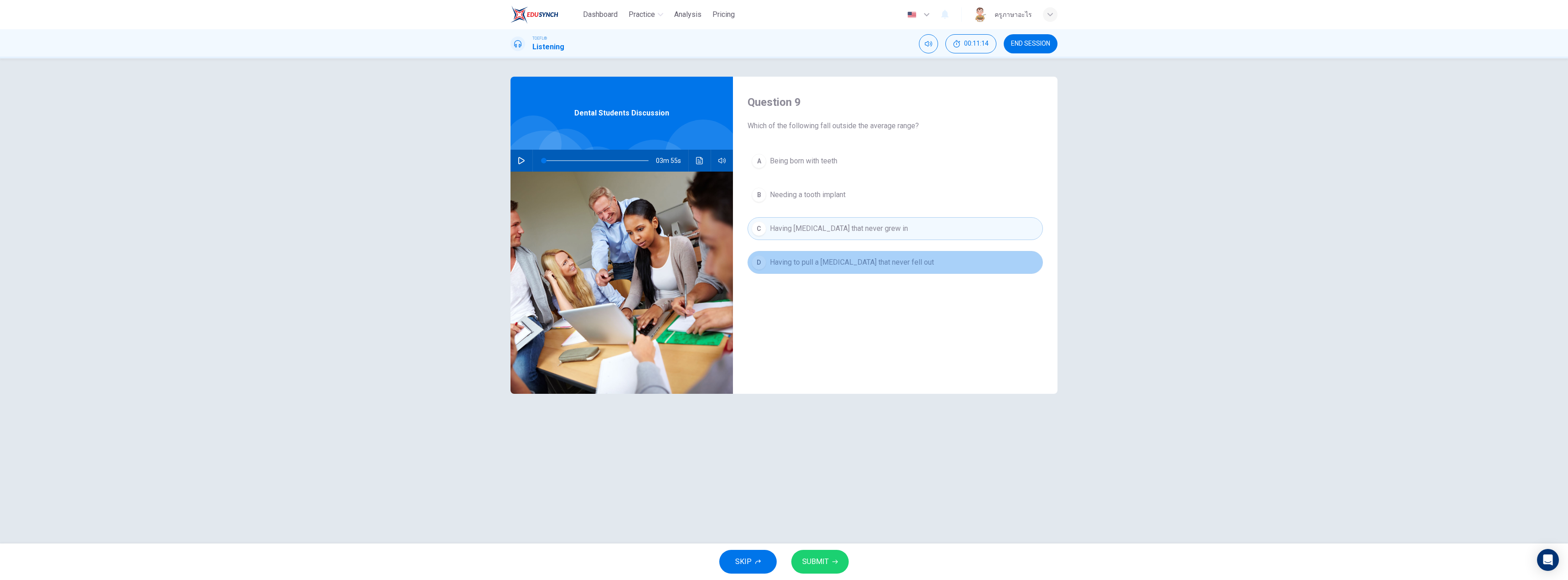
click at [778, 264] on span "Having to pull a [MEDICAL_DATA] that never fell out" at bounding box center [852, 262] width 164 height 11
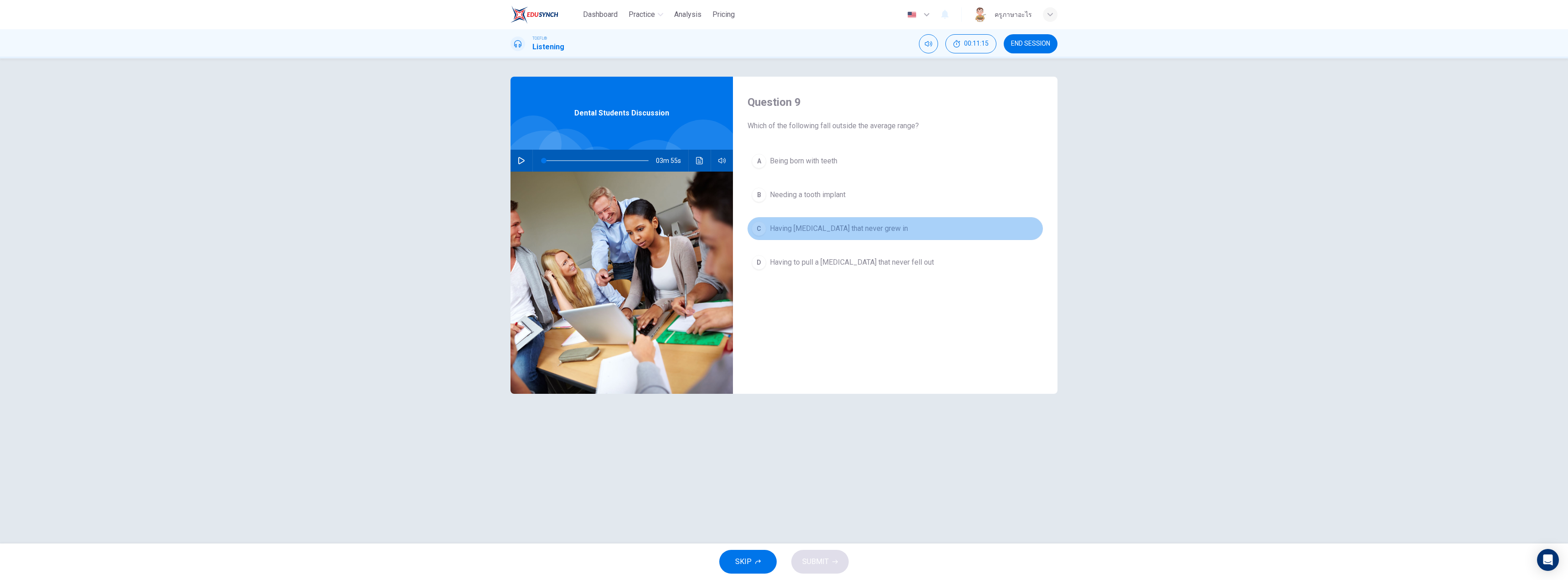
click at [766, 234] on button "C Having [MEDICAL_DATA] that never grew in" at bounding box center [895, 228] width 296 height 23
click at [868, 225] on span "Having [MEDICAL_DATA] that never grew in" at bounding box center [839, 228] width 138 height 11
click at [868, 254] on button "D Having to pull a [MEDICAL_DATA] that never fell out" at bounding box center [895, 262] width 296 height 23
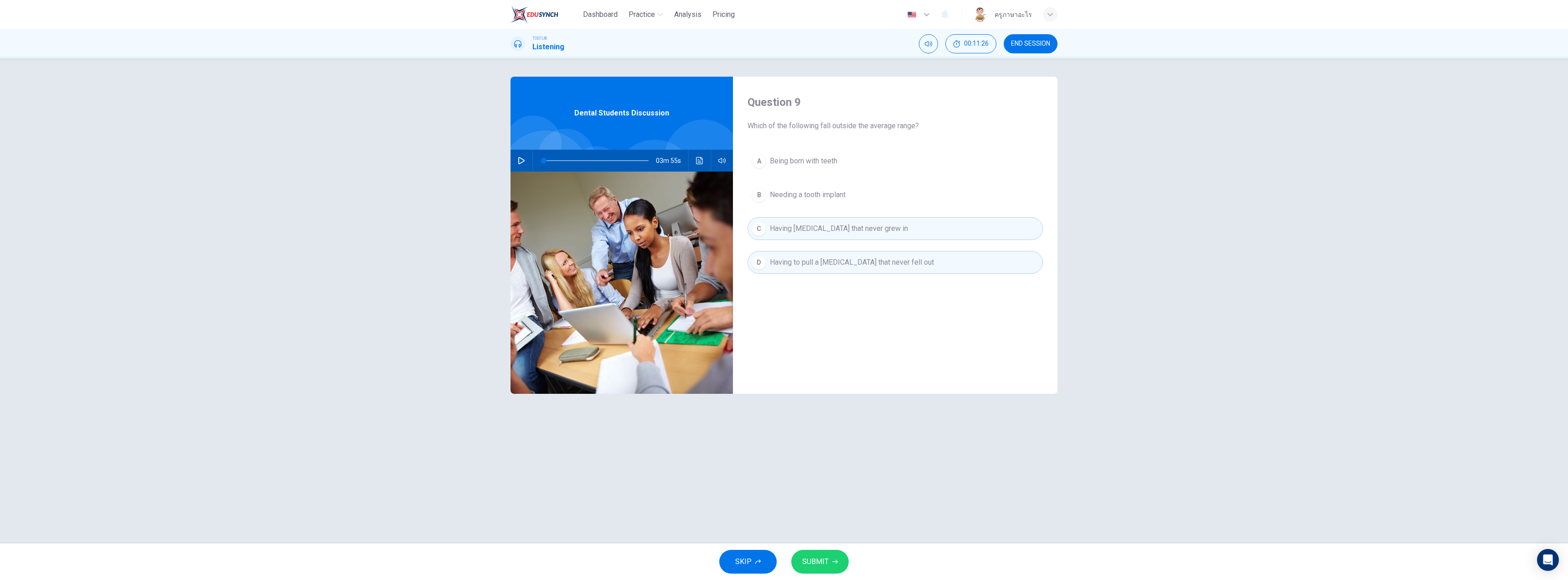
click at [812, 566] on span "SUBMIT" at bounding box center [815, 561] width 27 height 13
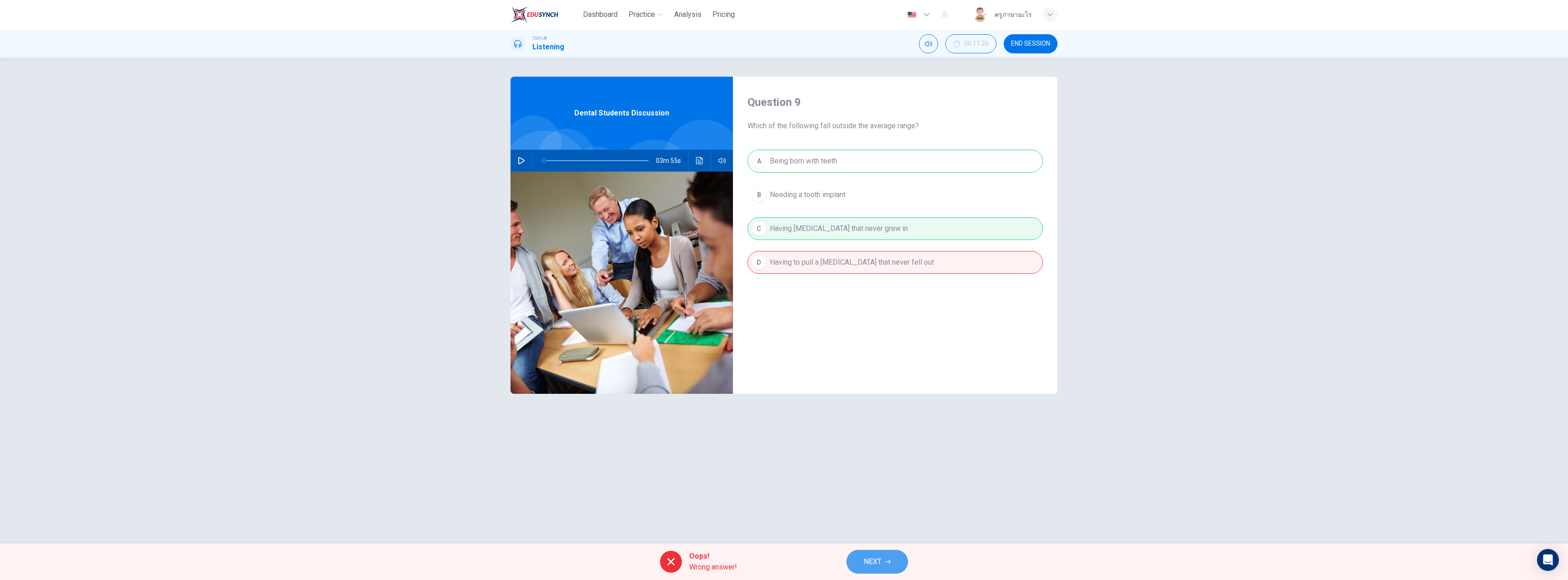
click at [871, 556] on span "NEXT" at bounding box center [872, 561] width 18 height 13
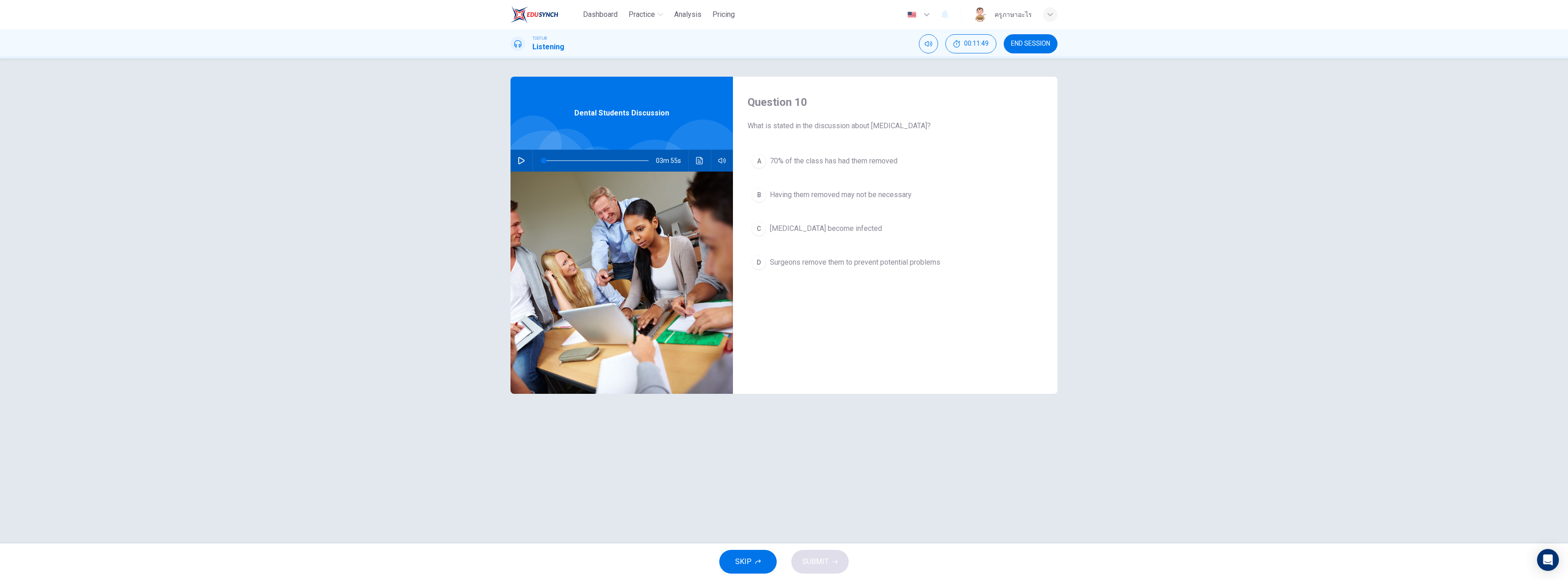
click at [832, 160] on span "70% of the class has had them removed" at bounding box center [833, 161] width 128 height 11
click at [845, 164] on span "70% of the class has had them removed" at bounding box center [833, 161] width 128 height 11
click at [841, 196] on span "Having them removed may not be necessary" at bounding box center [841, 195] width 142 height 11
click at [849, 234] on span "[MEDICAL_DATA] become infected" at bounding box center [826, 228] width 112 height 11
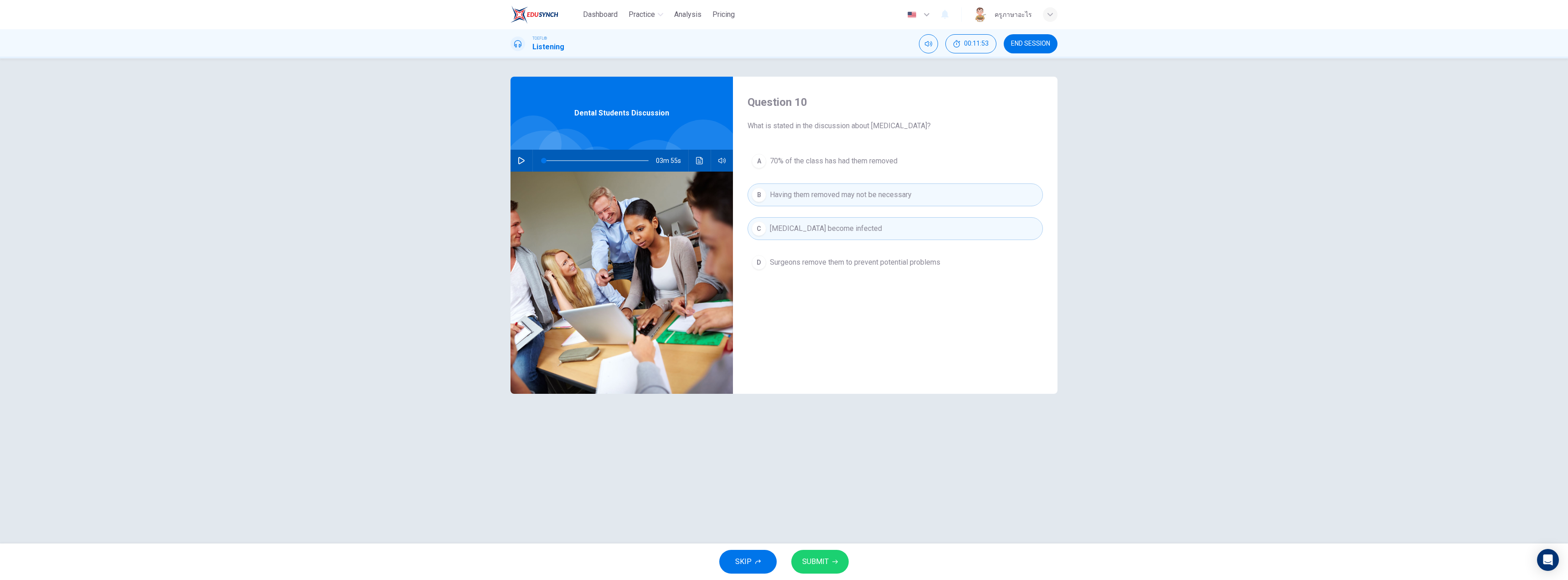
click at [816, 562] on span "SUBMIT" at bounding box center [815, 561] width 27 height 13
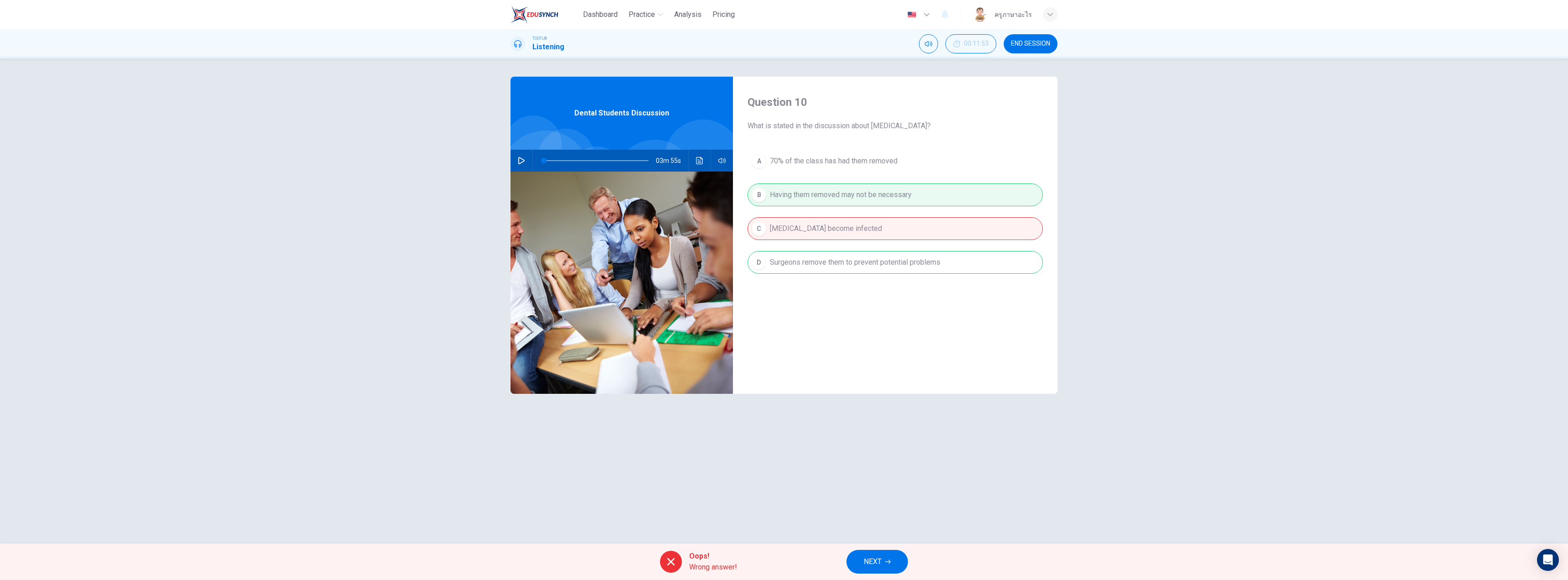
click at [868, 562] on span "NEXT" at bounding box center [872, 561] width 18 height 13
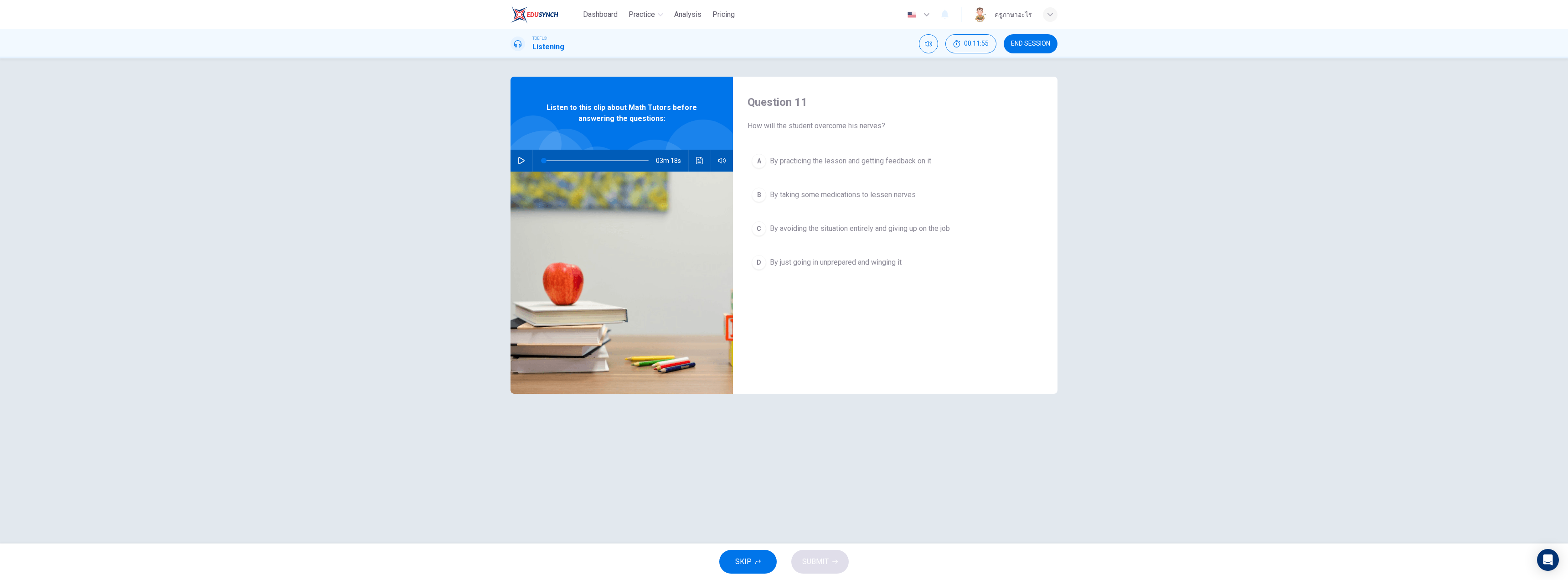
click at [1046, 37] on button "END SESSION" at bounding box center [1030, 44] width 53 height 19
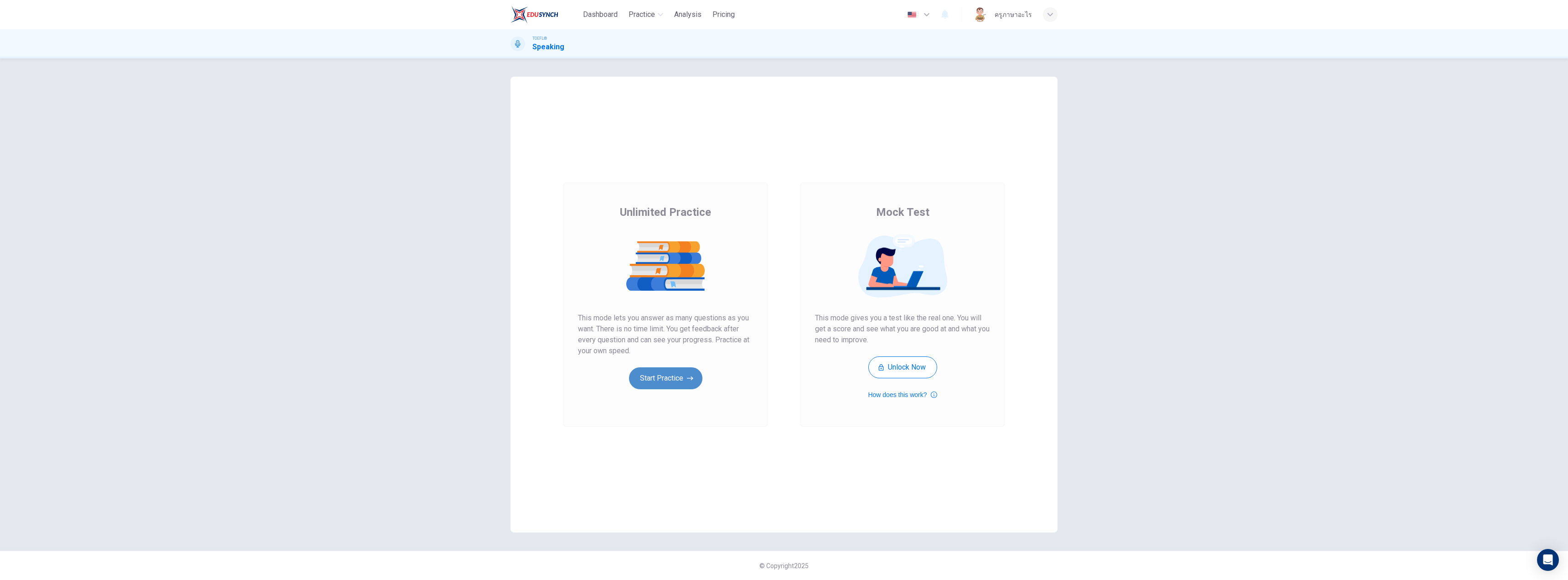
click at [649, 386] on button "Start Practice" at bounding box center [666, 377] width 73 height 22
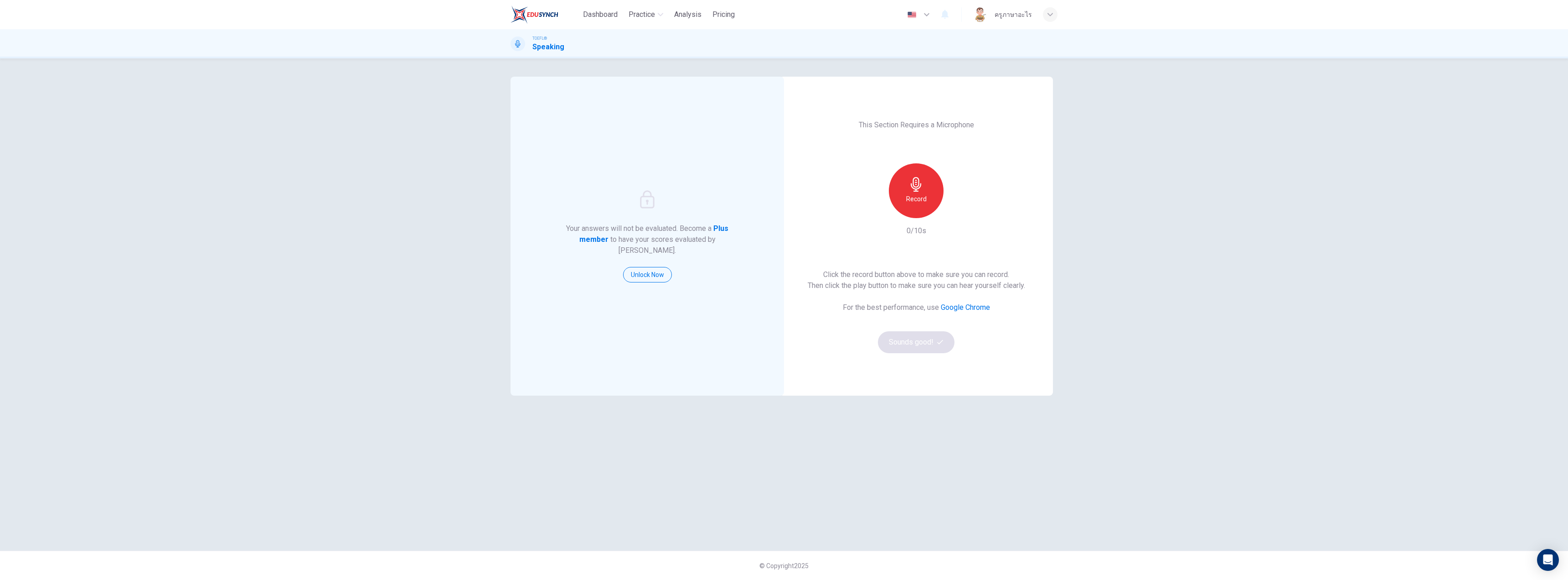
click at [911, 180] on icon "button" at bounding box center [916, 184] width 15 height 15
click at [920, 343] on button "Sounds good!" at bounding box center [916, 342] width 76 height 22
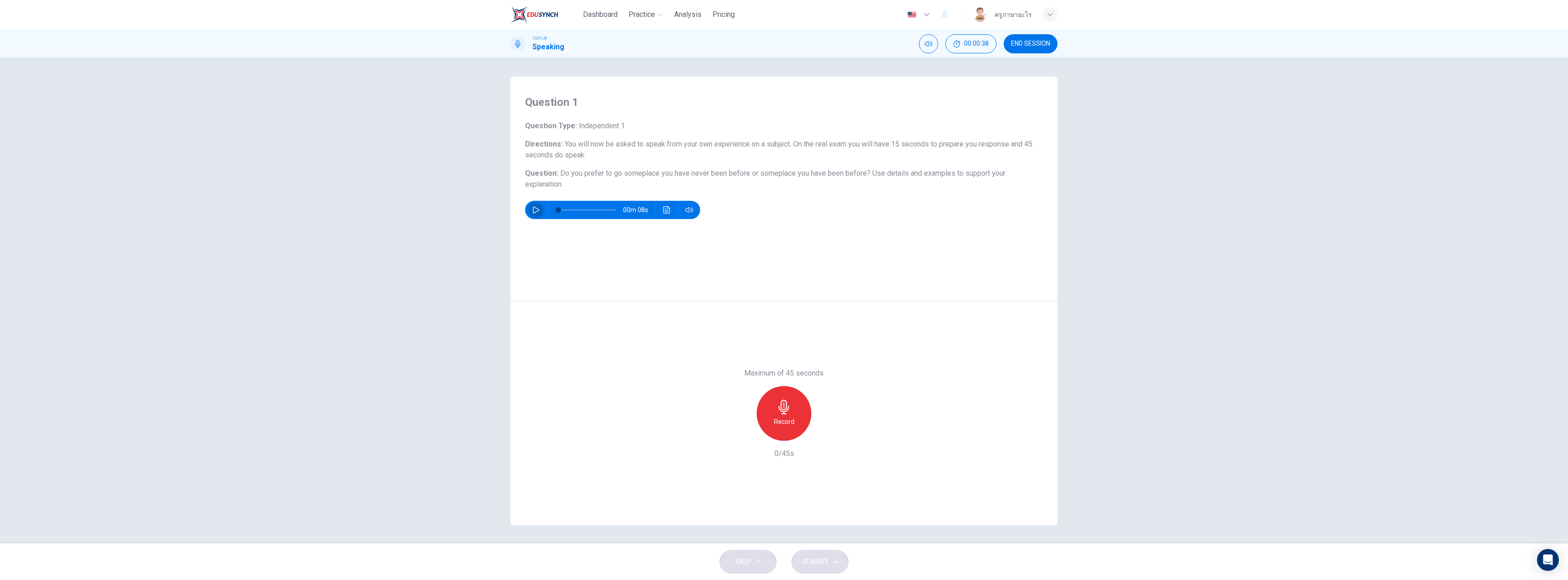
click at [535, 211] on icon "button" at bounding box center [536, 210] width 8 height 8
type input "0"
click at [801, 413] on div "Record" at bounding box center [784, 413] width 55 height 55
click at [779, 408] on icon "button" at bounding box center [784, 407] width 11 height 15
click at [742, 430] on icon "button" at bounding box center [742, 433] width 8 height 8
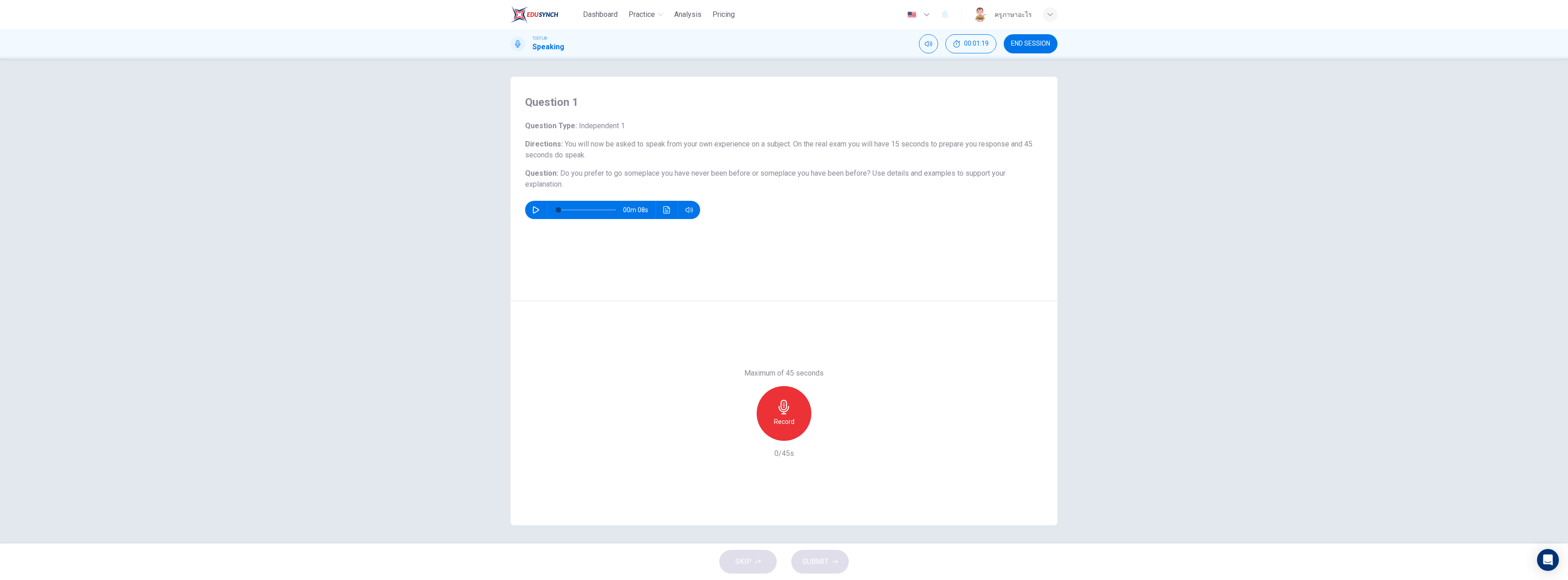
drag, startPoint x: 559, startPoint y: 169, endPoint x: 567, endPoint y: 175, distance: 10.0
click at [567, 175] on span "Do you prefer to go someplace you have never been before or someplace you have …" at bounding box center [715, 173] width 310 height 8
click at [775, 411] on div "Record" at bounding box center [784, 413] width 55 height 55
click at [820, 560] on span "SUBMIT" at bounding box center [815, 561] width 27 height 13
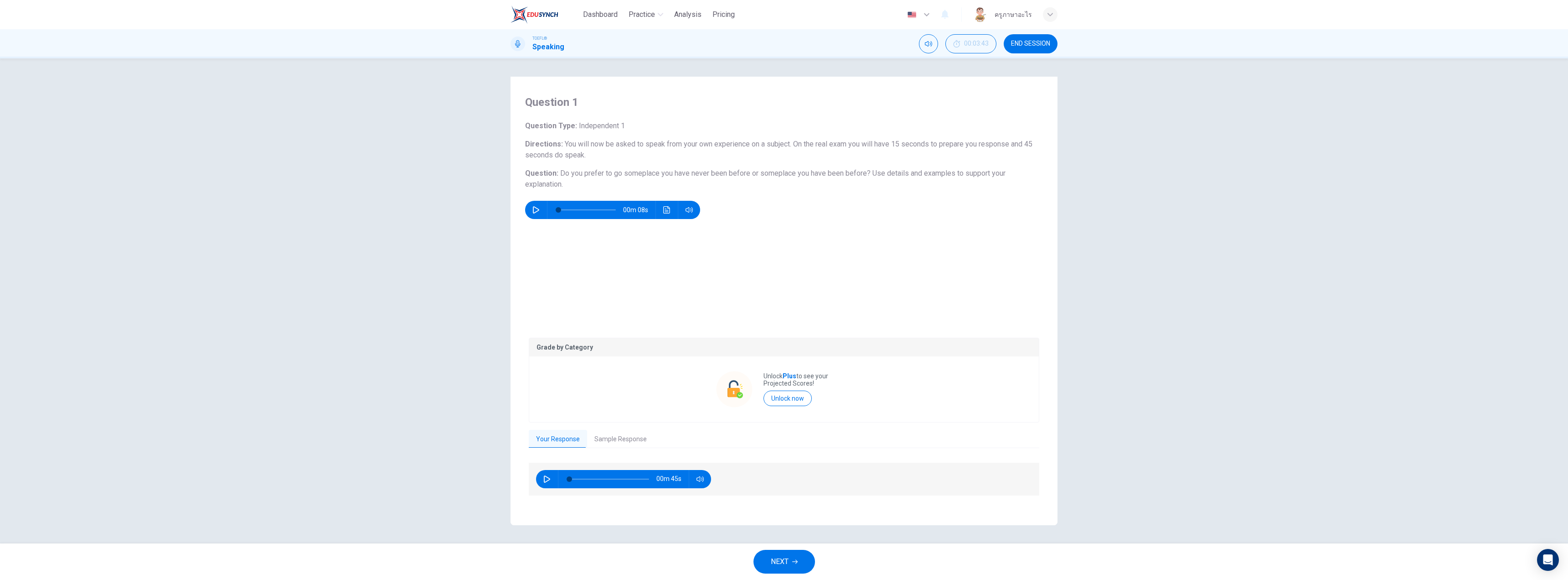
click at [621, 434] on button "Sample Response" at bounding box center [621, 439] width 67 height 19
click at [572, 439] on button "Your Response" at bounding box center [558, 439] width 58 height 19
click at [542, 477] on button "button" at bounding box center [547, 479] width 15 height 18
click at [543, 484] on button "button" at bounding box center [547, 479] width 15 height 18
type input "20"
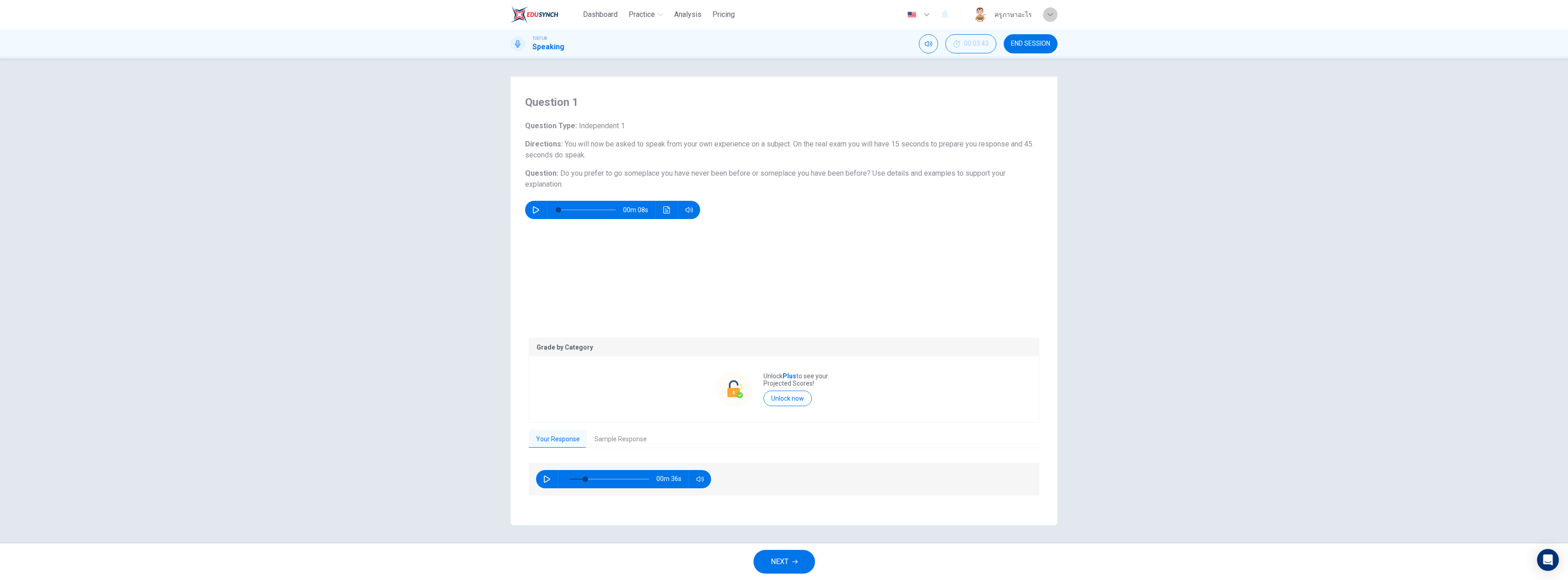
click at [1050, 15] on icon "button" at bounding box center [1049, 15] width 5 height 5
click at [1141, 151] on div at bounding box center [784, 290] width 1568 height 580
click at [1041, 37] on button "END SESSION" at bounding box center [1030, 44] width 53 height 19
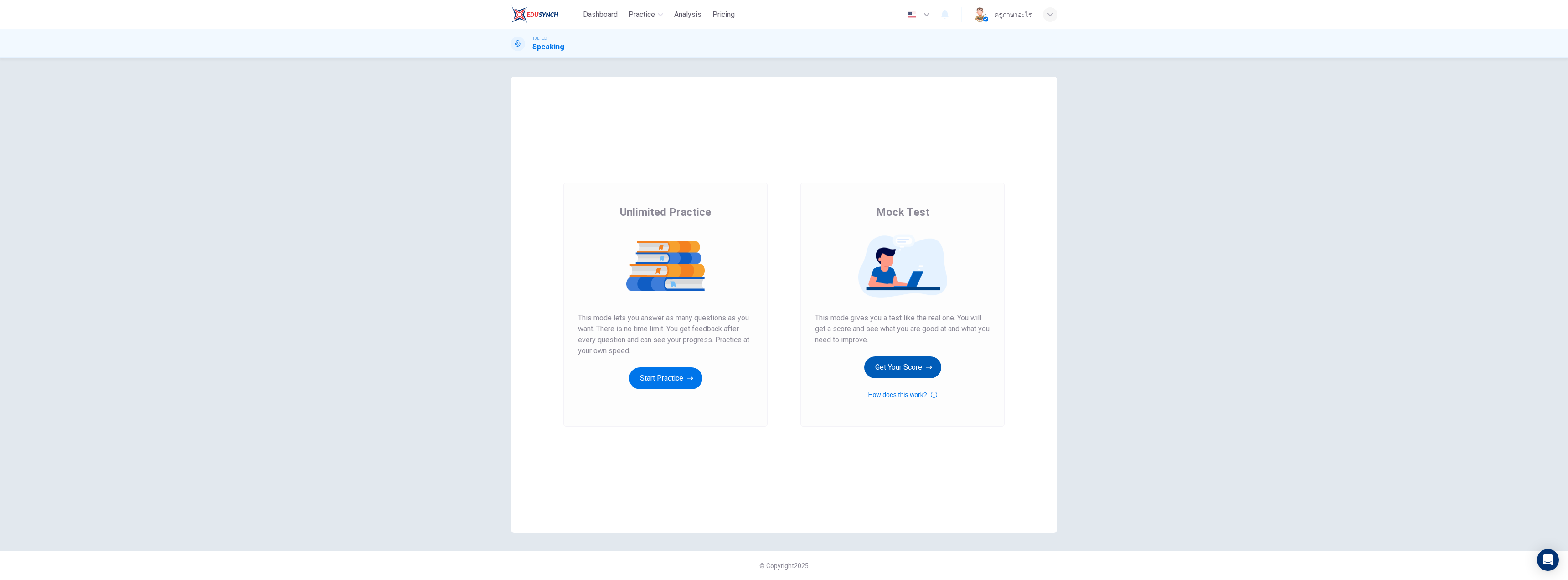
click at [891, 370] on button "Get Your Score" at bounding box center [903, 367] width 77 height 22
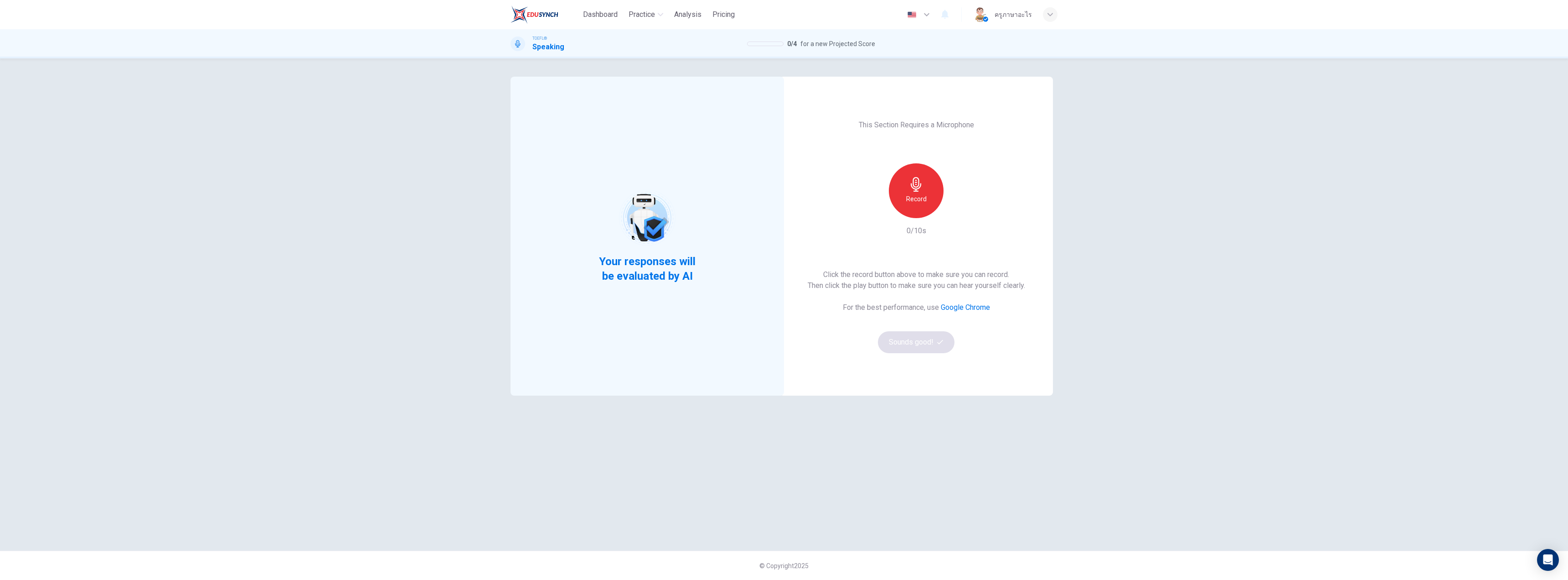
click at [924, 195] on h6 "Record" at bounding box center [916, 199] width 21 height 11
click at [933, 339] on button "Sounds good!" at bounding box center [916, 342] width 76 height 22
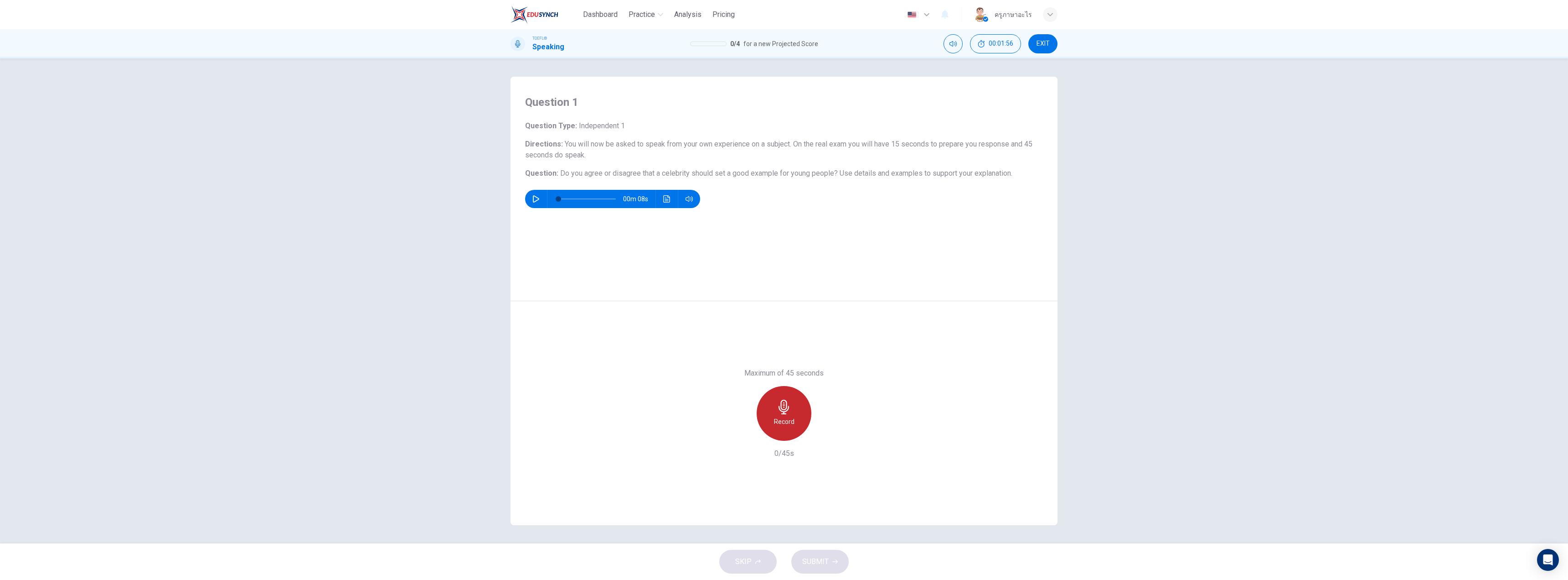
click at [782, 413] on icon "button" at bounding box center [784, 407] width 11 height 15
click at [811, 558] on span "SUBMIT" at bounding box center [815, 561] width 27 height 13
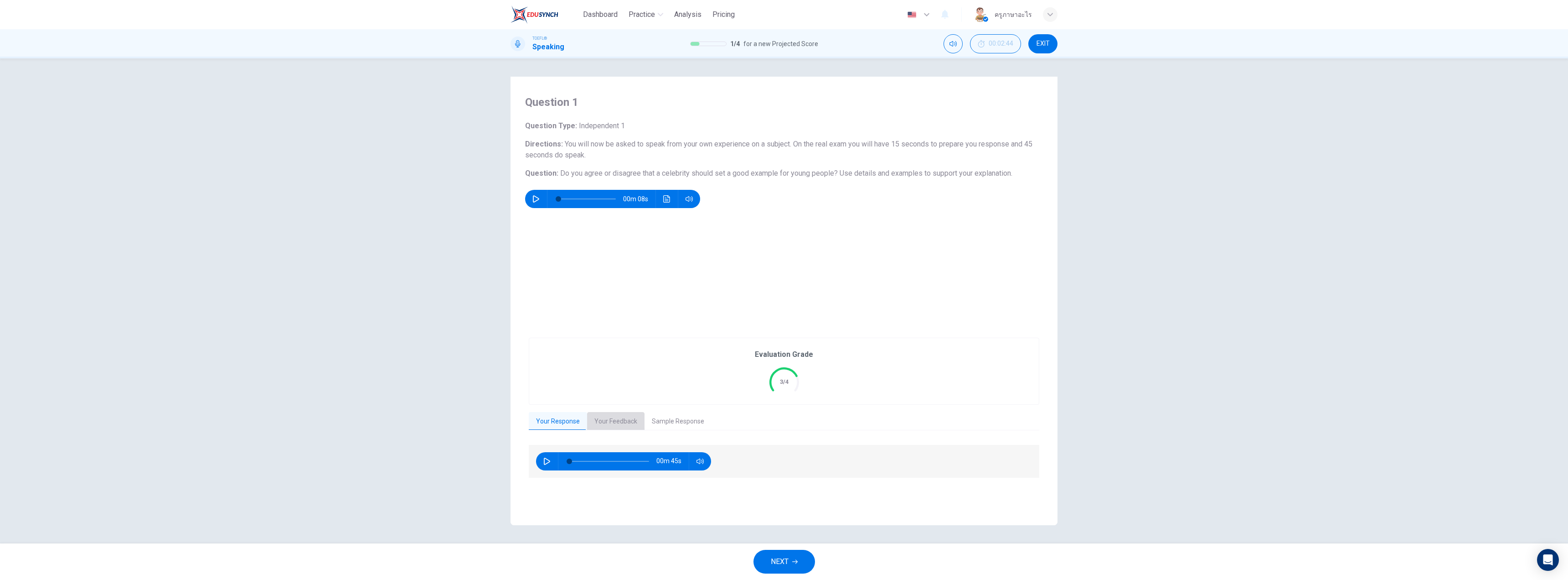
click at [622, 419] on button "Your Feedback" at bounding box center [616, 421] width 57 height 19
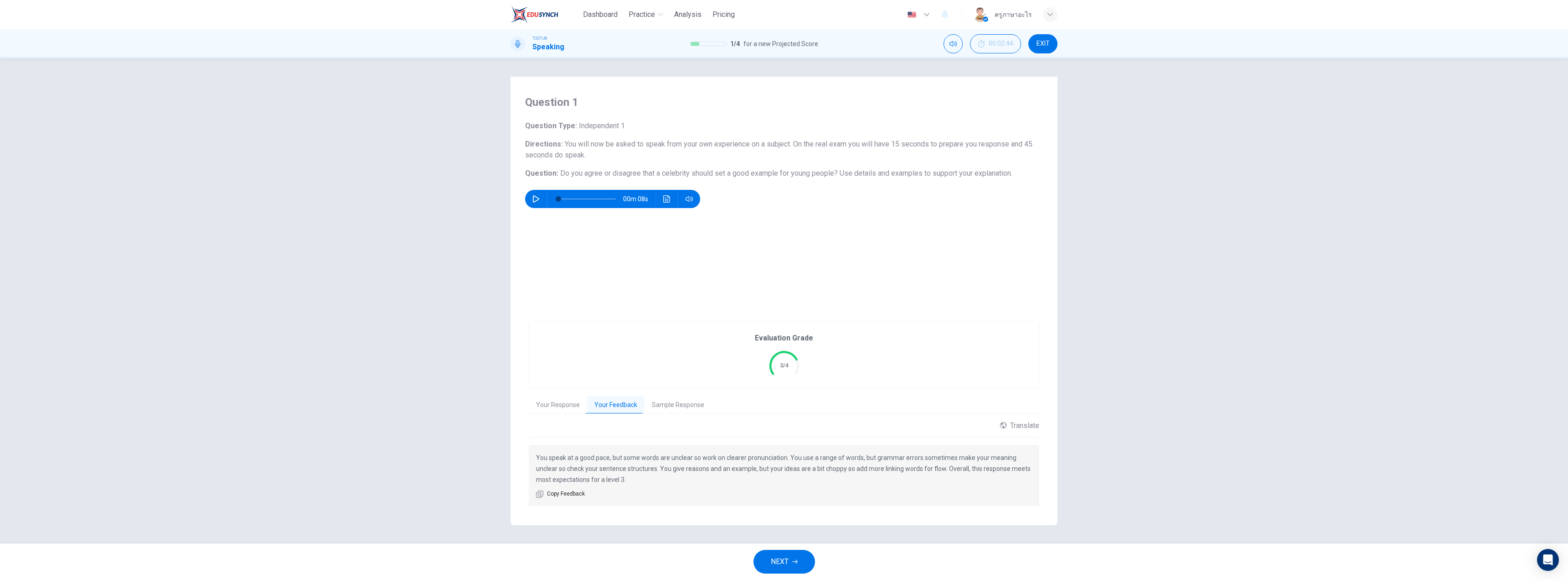
click at [686, 403] on button "Sample Response" at bounding box center [678, 404] width 67 height 19
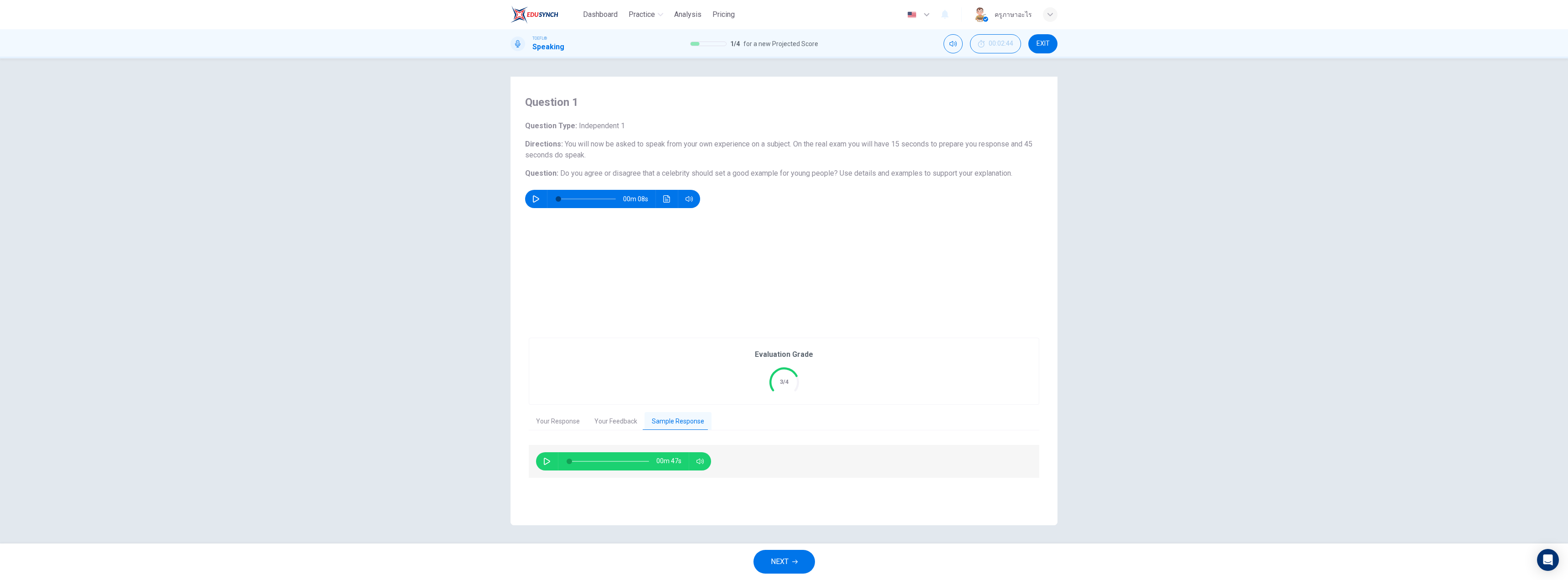
click at [613, 416] on button "Your Feedback" at bounding box center [616, 421] width 57 height 19
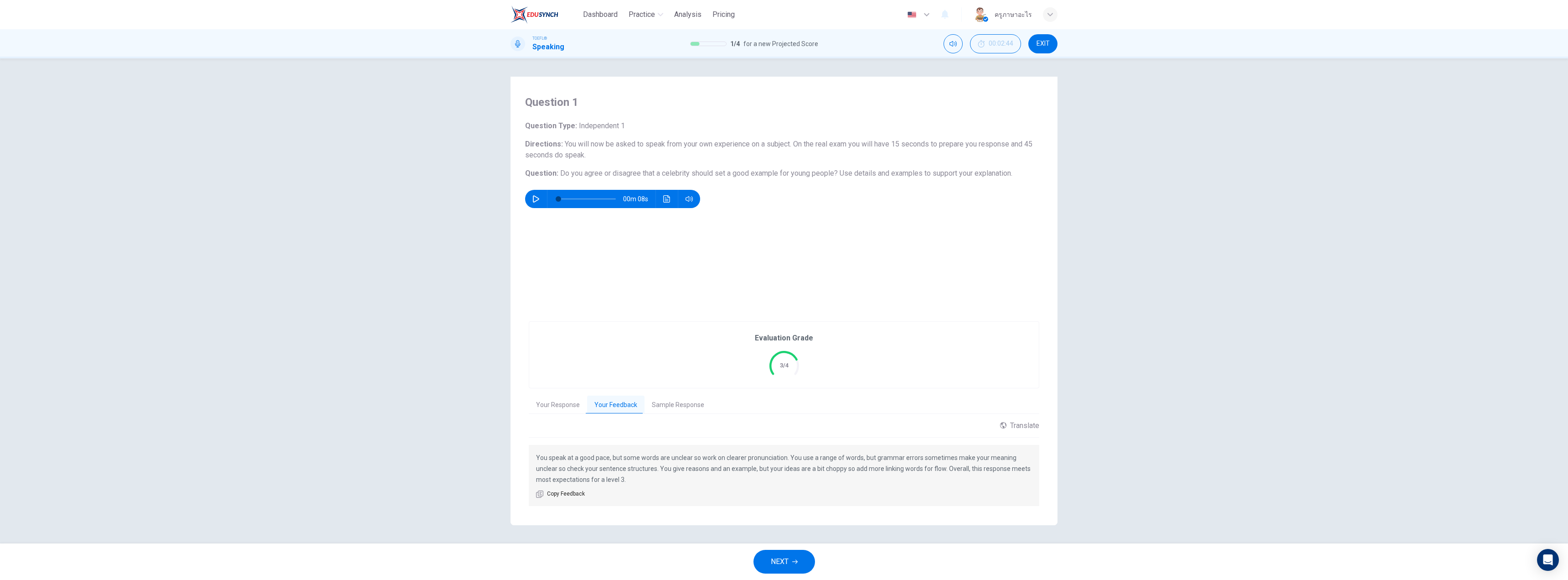
click at [557, 402] on button "Your Response" at bounding box center [558, 404] width 58 height 19
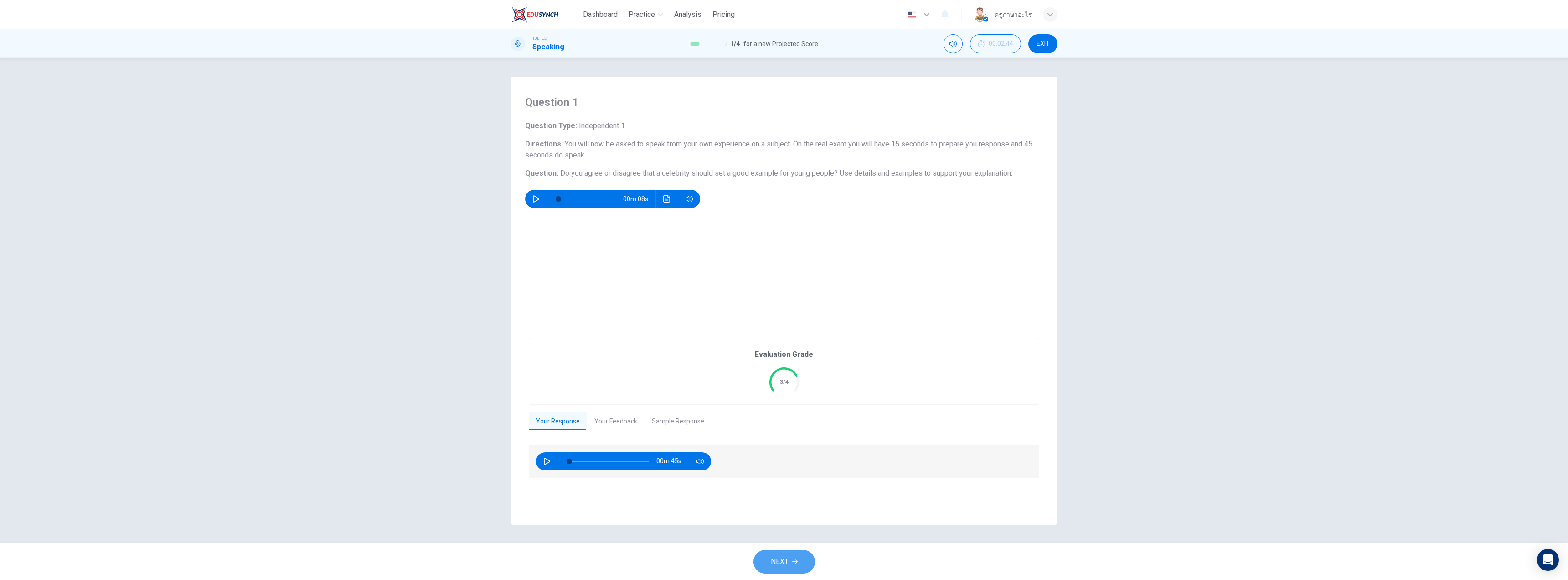
click at [803, 553] on button "NEXT" at bounding box center [784, 561] width 62 height 24
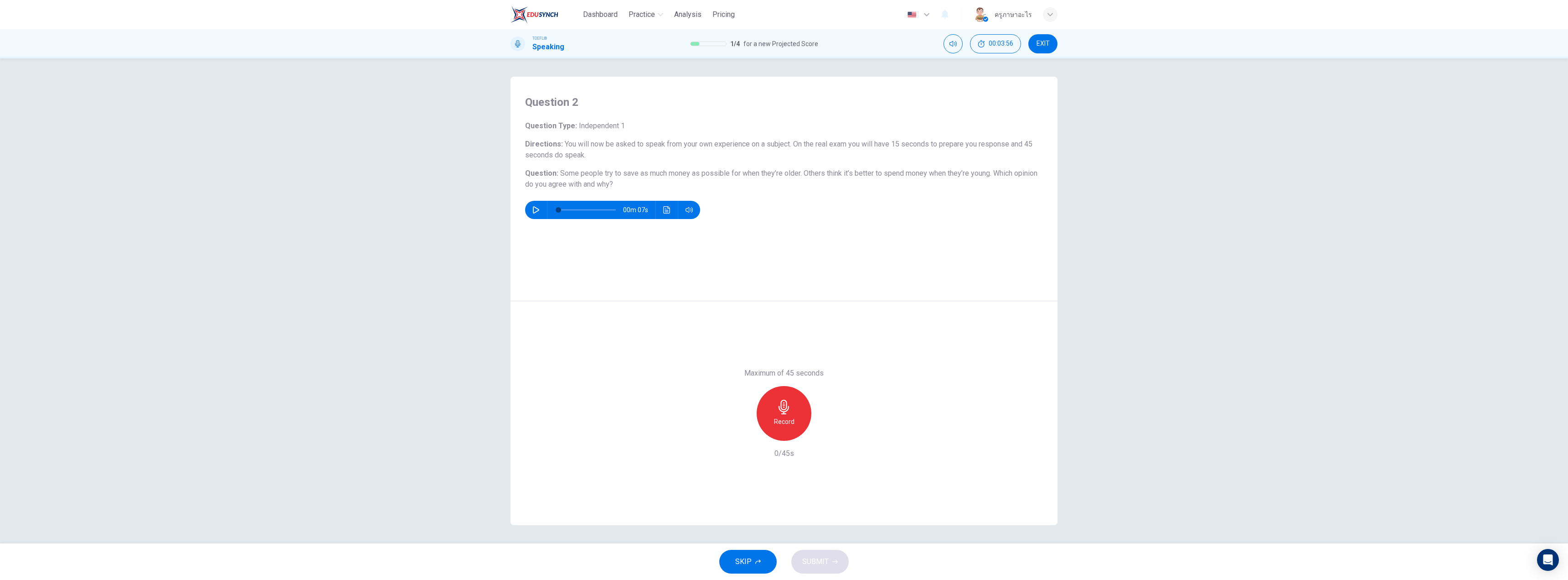
click at [784, 416] on h6 "Record" at bounding box center [784, 421] width 21 height 11
click at [764, 416] on div "Stop" at bounding box center [784, 413] width 55 height 55
click at [741, 439] on div "button" at bounding box center [742, 433] width 15 height 15
click at [791, 415] on div "Record" at bounding box center [784, 413] width 55 height 55
click at [823, 560] on span "SUBMIT" at bounding box center [815, 561] width 27 height 13
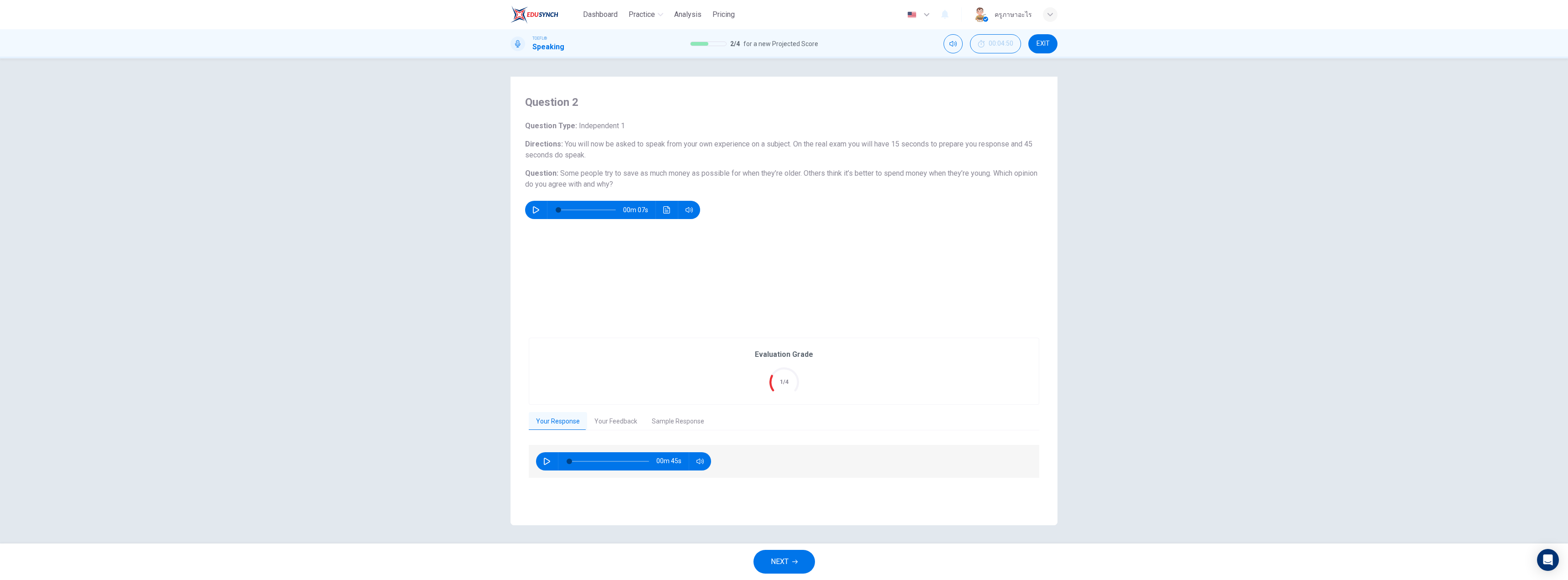
click at [627, 421] on button "Your Feedback" at bounding box center [616, 421] width 57 height 19
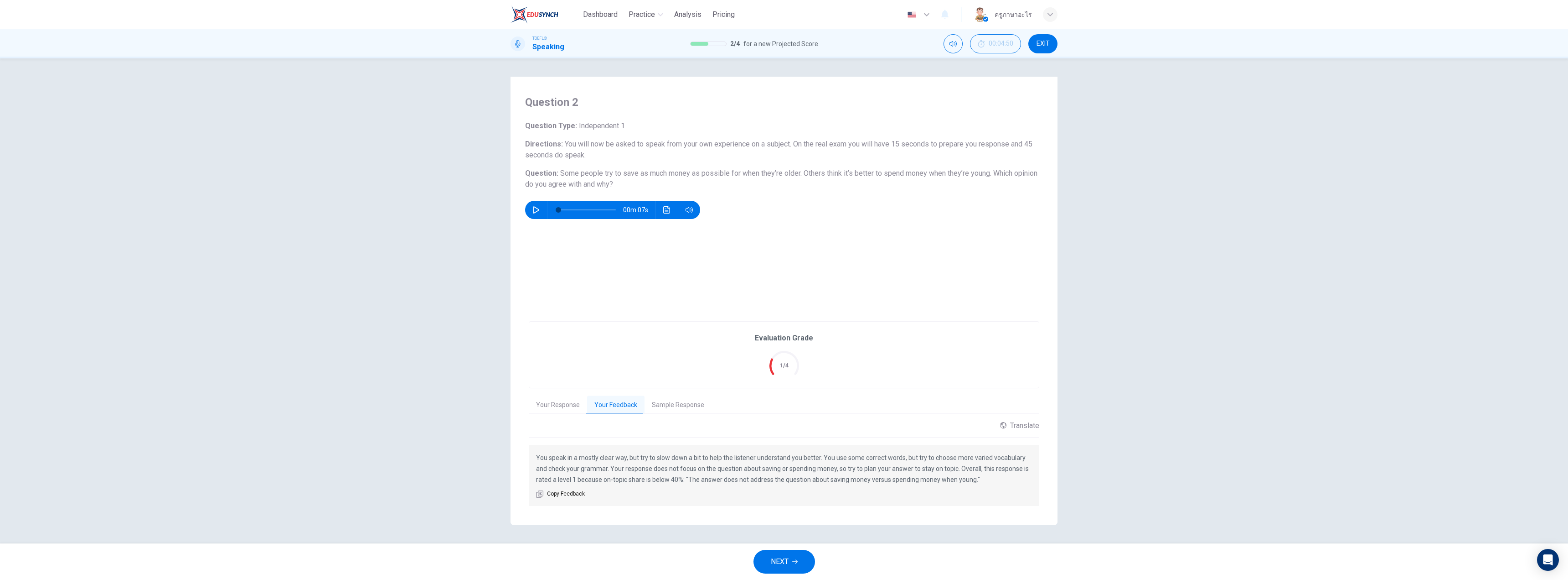
drag, startPoint x: 957, startPoint y: 484, endPoint x: 888, endPoint y: 484, distance: 69.0
click at [889, 484] on div "You speak in a mostly clear way, but try to slow down a bit to help the listene…" at bounding box center [784, 475] width 510 height 61
click at [800, 569] on button "NEXT" at bounding box center [784, 561] width 62 height 24
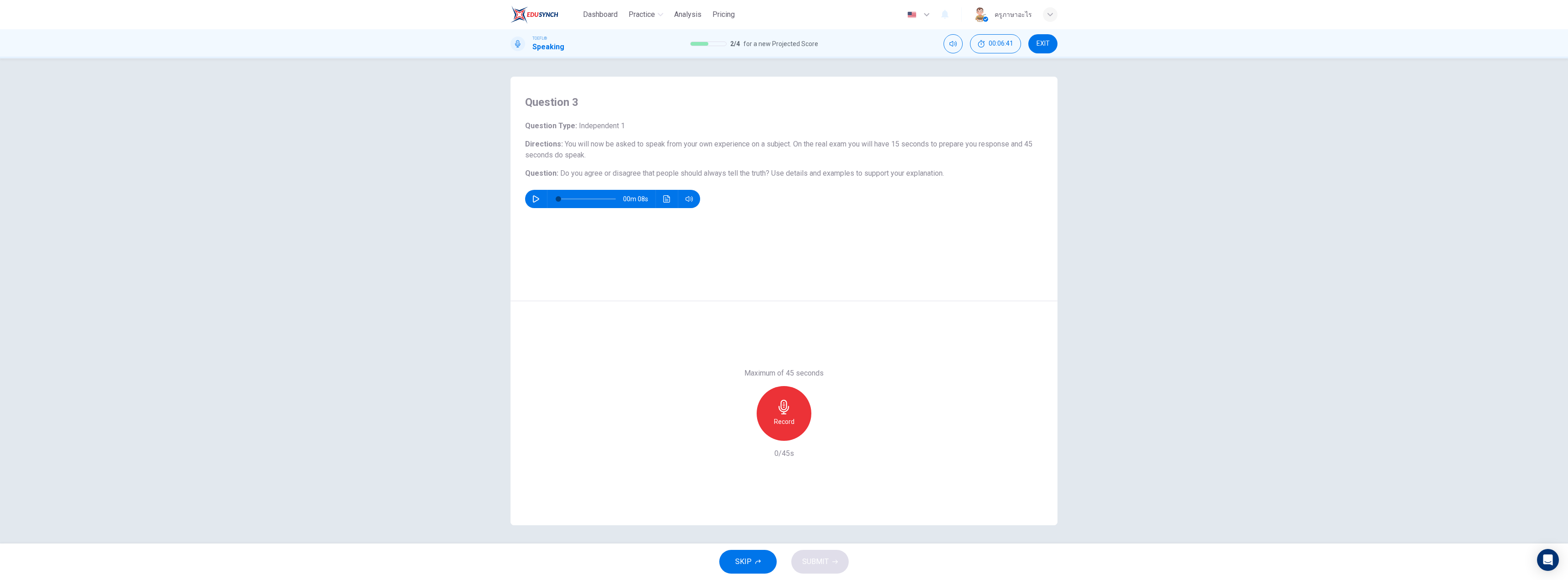
click at [777, 416] on h6 "Record" at bounding box center [784, 421] width 21 height 11
click at [777, 416] on div "Stop" at bounding box center [784, 413] width 55 height 55
click at [744, 430] on icon "button" at bounding box center [742, 433] width 8 height 8
click at [807, 421] on div "Record" at bounding box center [784, 413] width 55 height 55
click at [807, 421] on div "Stop" at bounding box center [784, 413] width 55 height 55
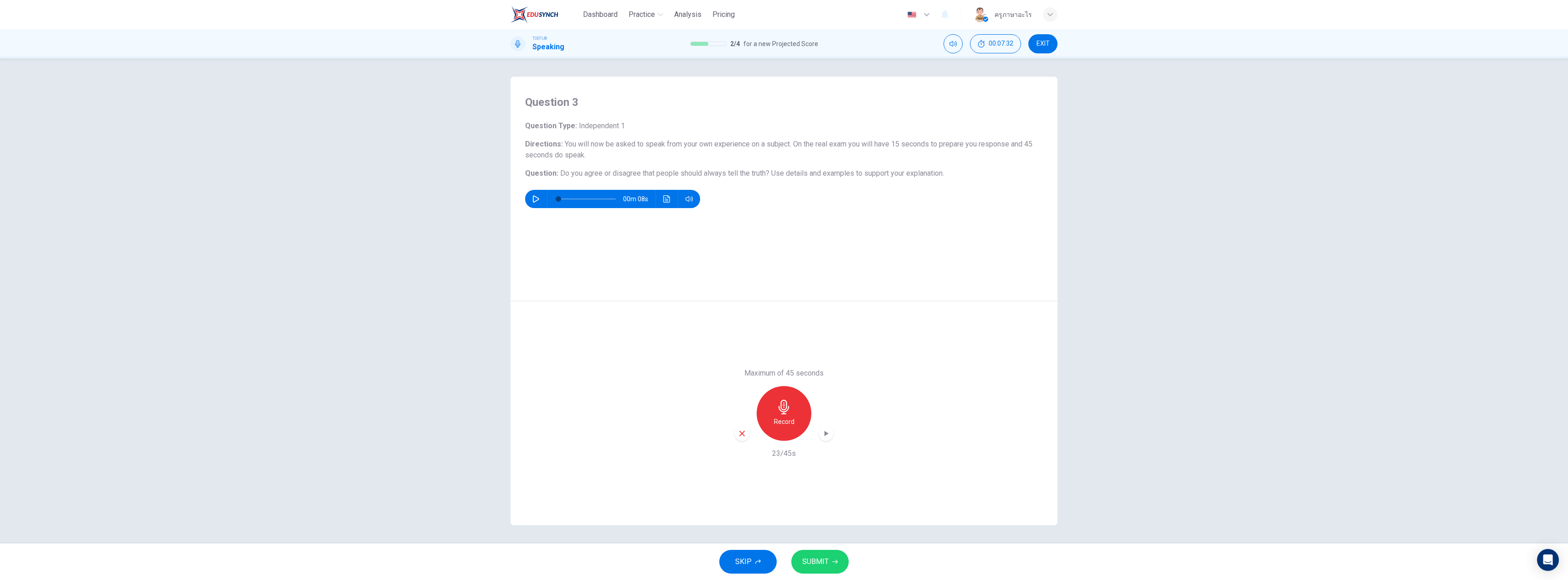
click at [739, 435] on icon "button" at bounding box center [742, 433] width 8 height 8
click at [766, 420] on div "Record" at bounding box center [784, 413] width 55 height 55
click at [821, 555] on button "SUBMIT" at bounding box center [820, 561] width 57 height 24
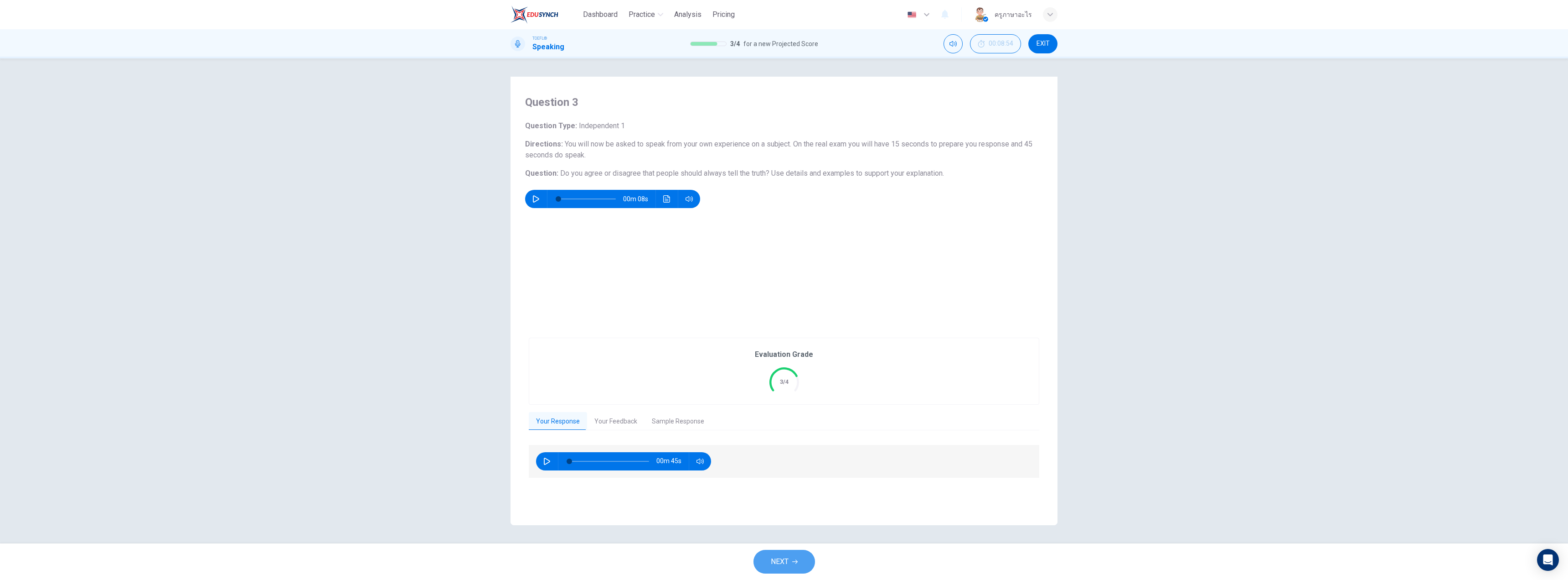
click at [790, 559] on button "NEXT" at bounding box center [784, 561] width 62 height 24
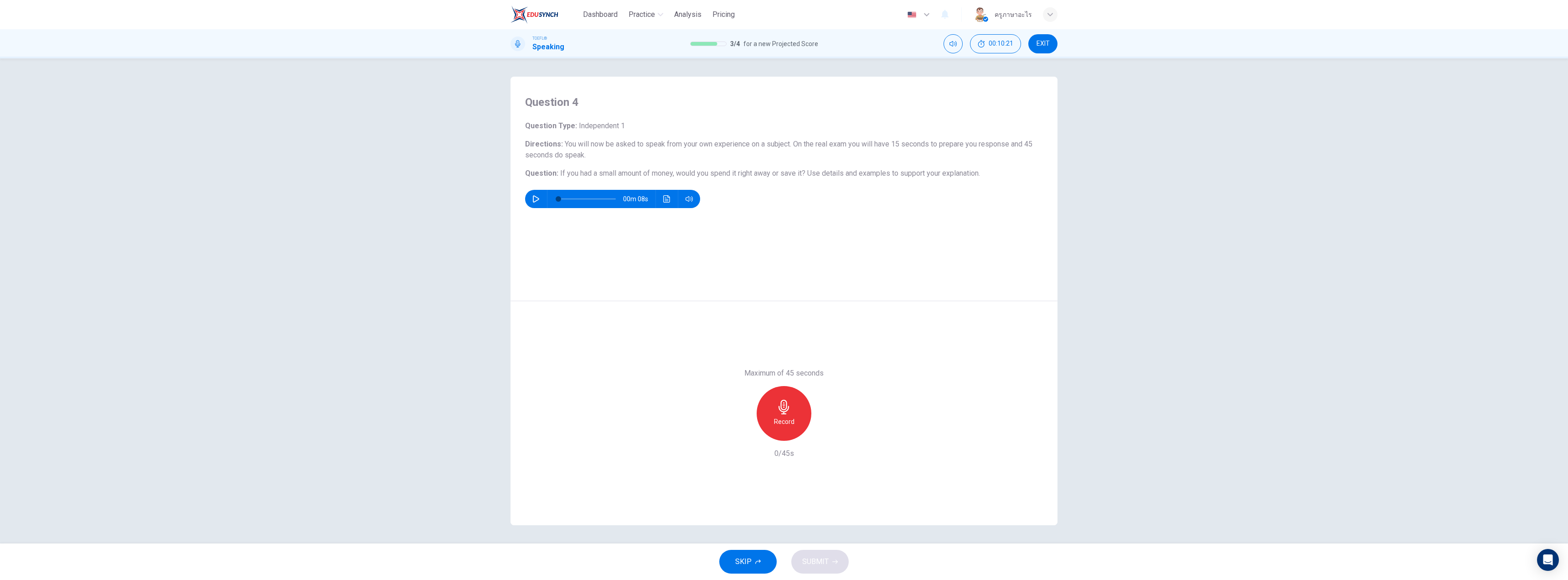
click at [787, 400] on icon "button" at bounding box center [784, 407] width 15 height 15
click at [811, 557] on span "SUBMIT" at bounding box center [815, 561] width 27 height 13
